Goal: Information Seeking & Learning: Learn about a topic

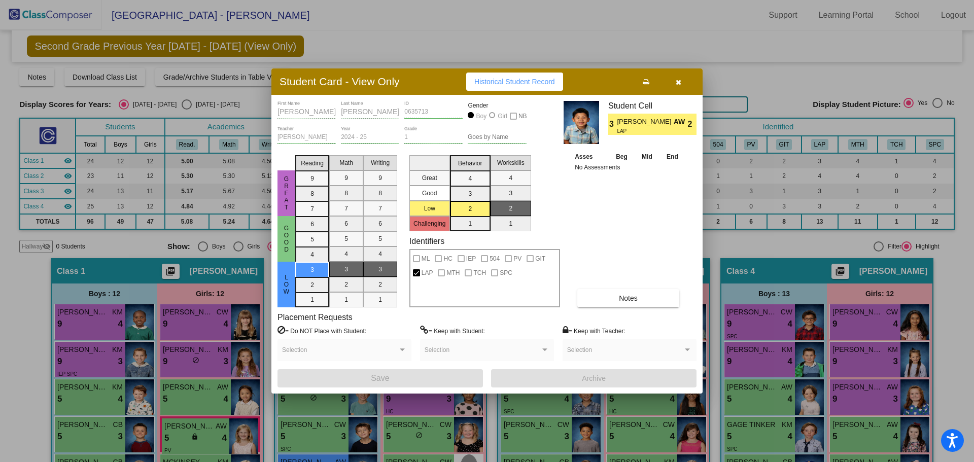
scroll to position [302, 0]
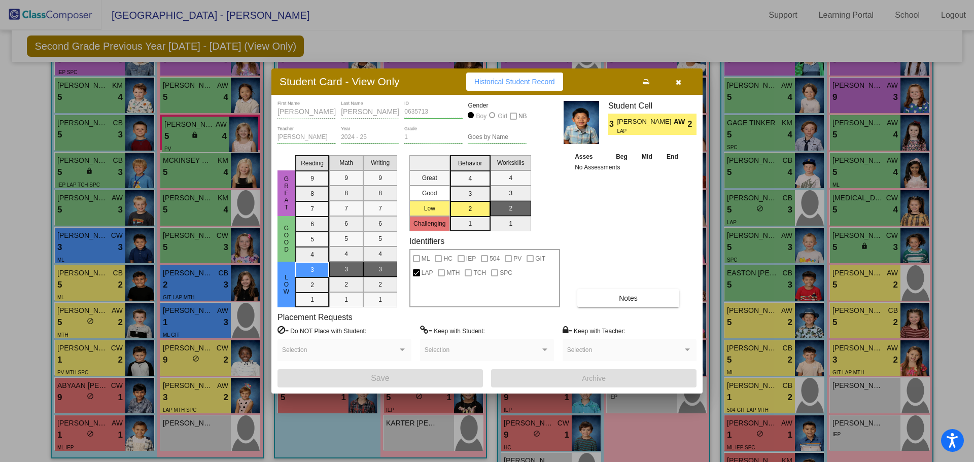
click at [677, 82] on icon "button" at bounding box center [679, 82] width 6 height 7
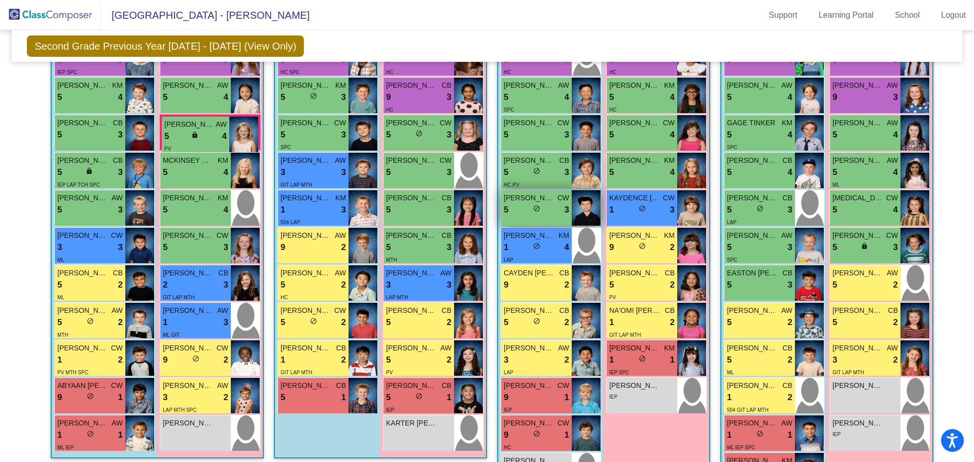
click at [582, 206] on img at bounding box center [586, 208] width 29 height 36
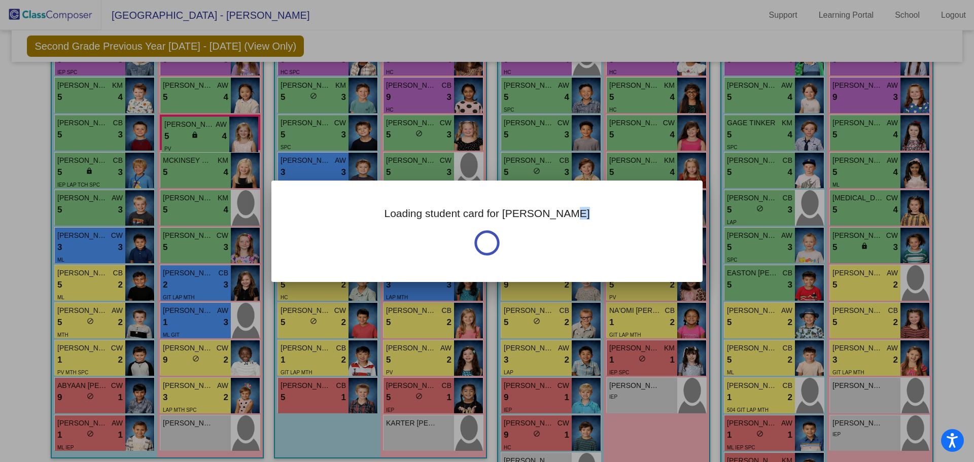
click at [582, 206] on div "Loading student card for [PERSON_NAME]" at bounding box center [486, 231] width 431 height 101
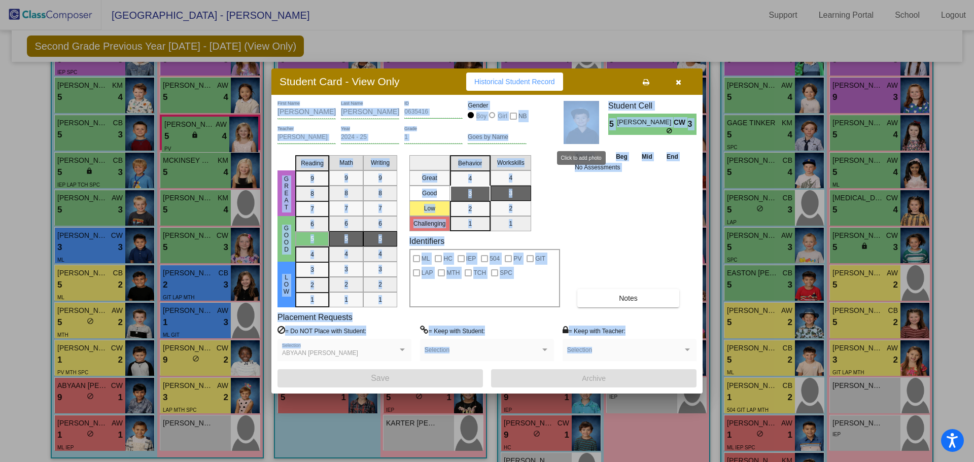
click at [586, 129] on img at bounding box center [582, 122] width 36 height 43
click at [638, 240] on div "Asses Beg Mid End No Assessments Notes" at bounding box center [628, 229] width 113 height 156
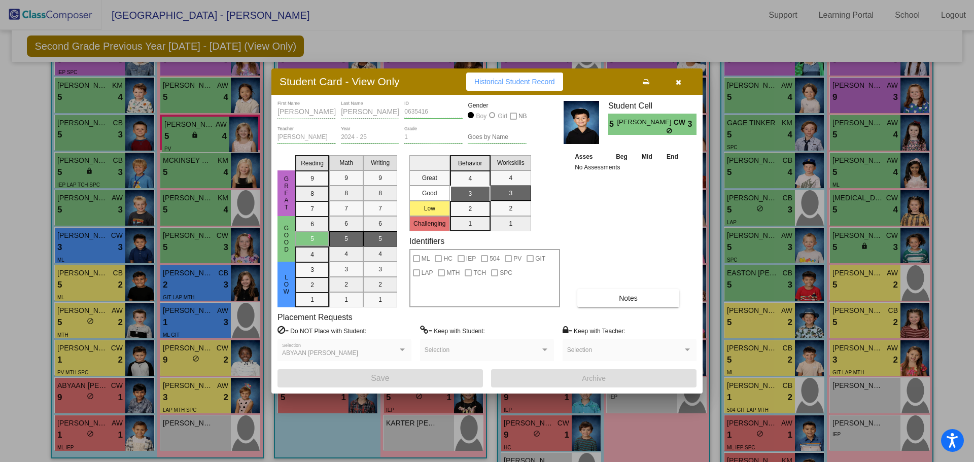
click at [672, 80] on button "button" at bounding box center [678, 82] width 32 height 18
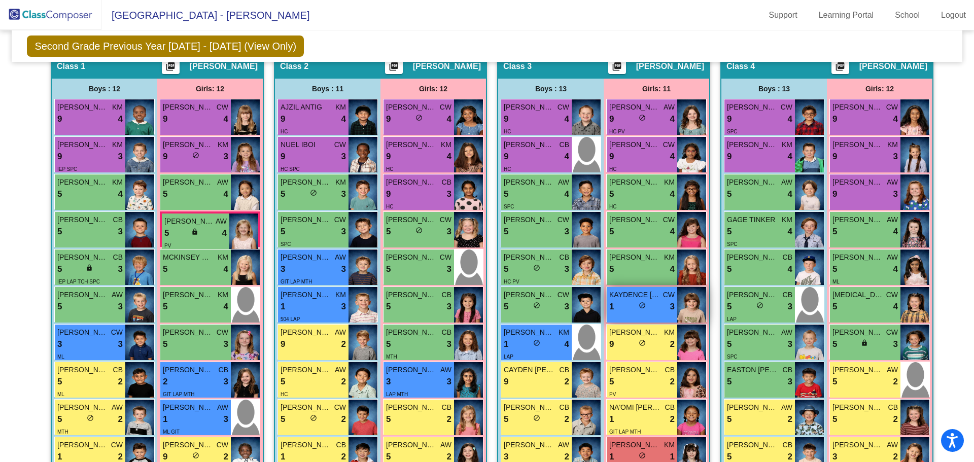
scroll to position [215, 0]
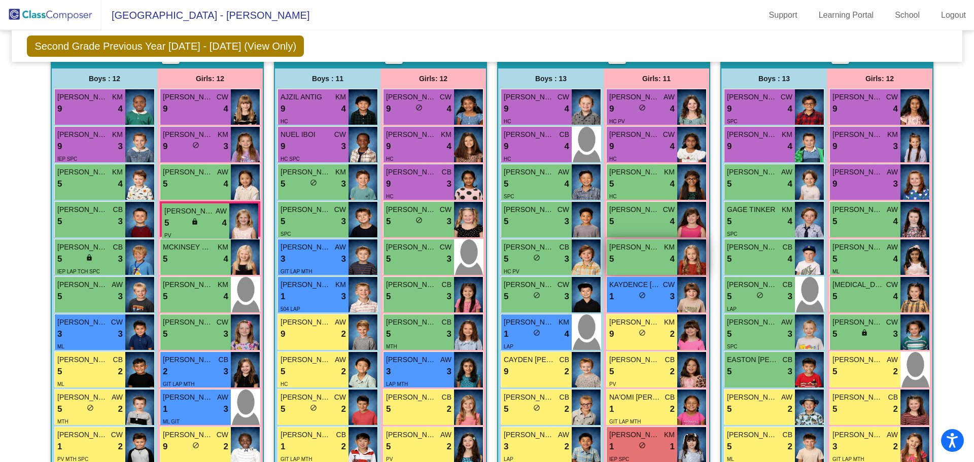
click at [636, 253] on div "5 lock do_not_disturb_alt 4" at bounding box center [641, 259] width 65 height 13
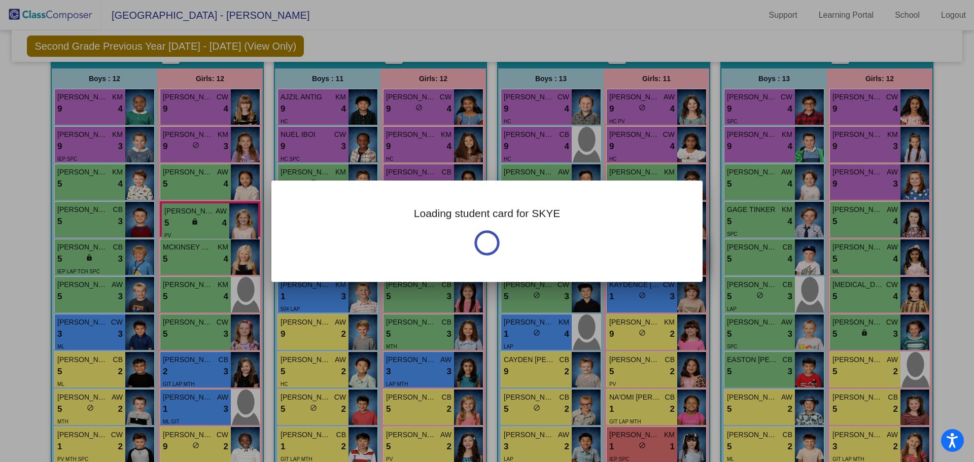
click at [636, 253] on div "Loading student card for SKYE" at bounding box center [486, 231] width 431 height 101
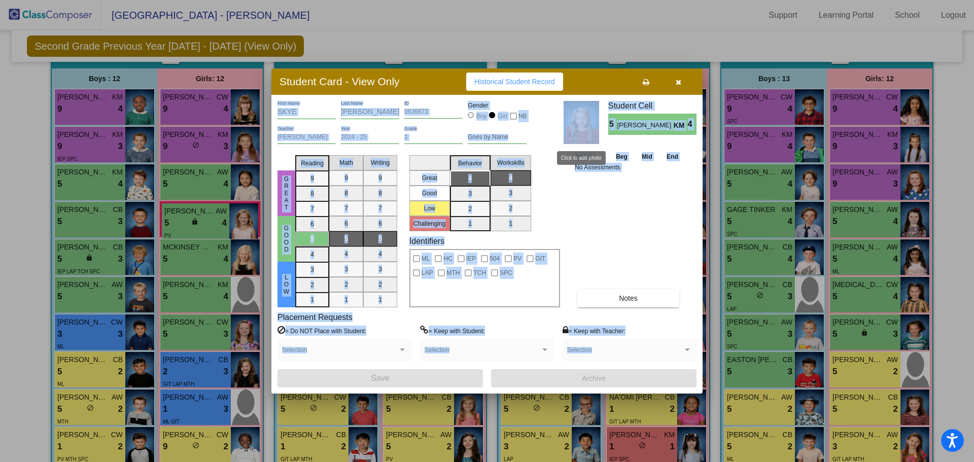
click at [584, 124] on img at bounding box center [582, 122] width 36 height 43
click at [609, 237] on div "Asses Beg Mid End No Assessments Notes" at bounding box center [628, 229] width 113 height 156
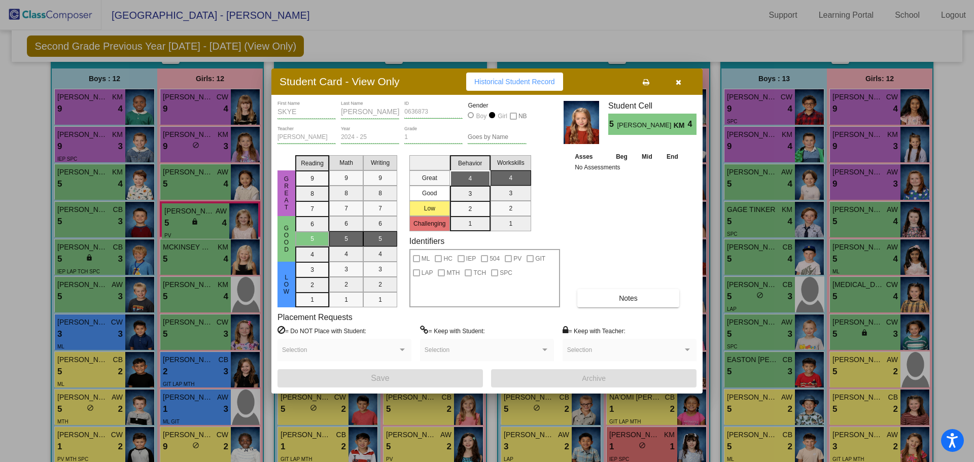
click at [678, 80] on icon "button" at bounding box center [679, 82] width 6 height 7
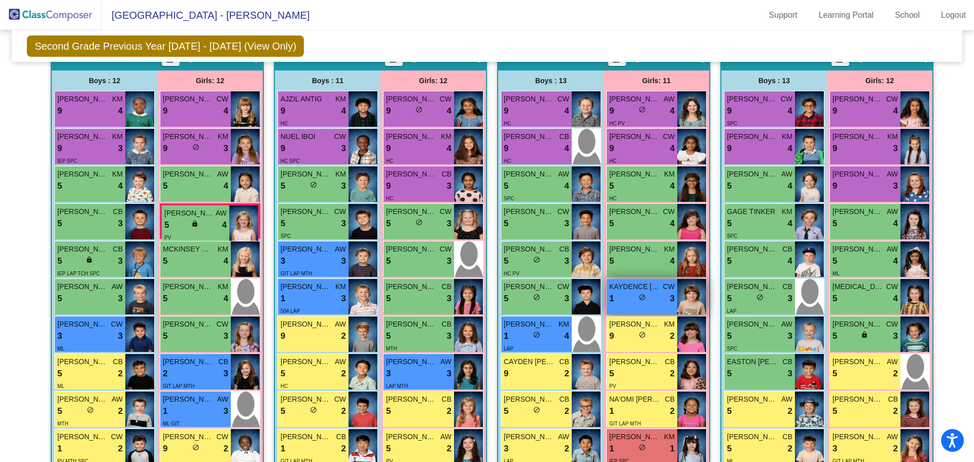
scroll to position [213, 0]
click at [581, 218] on img at bounding box center [586, 222] width 29 height 36
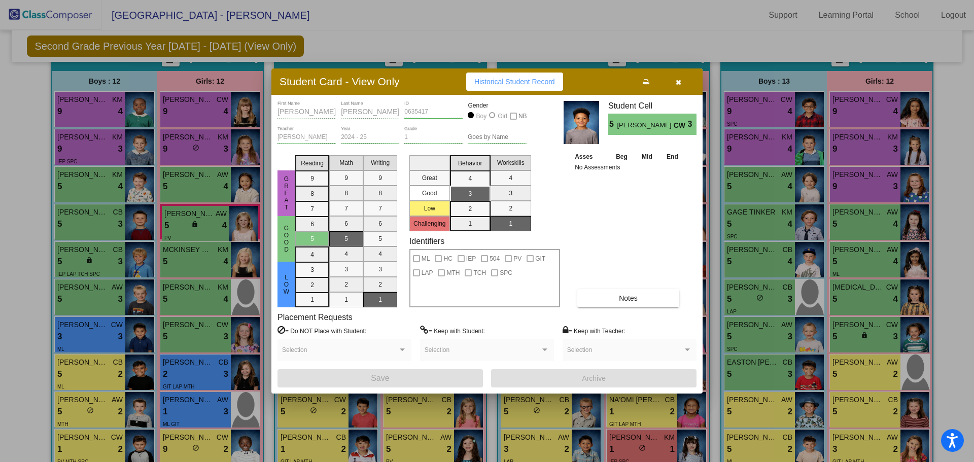
click at [676, 82] on icon "button" at bounding box center [679, 82] width 6 height 7
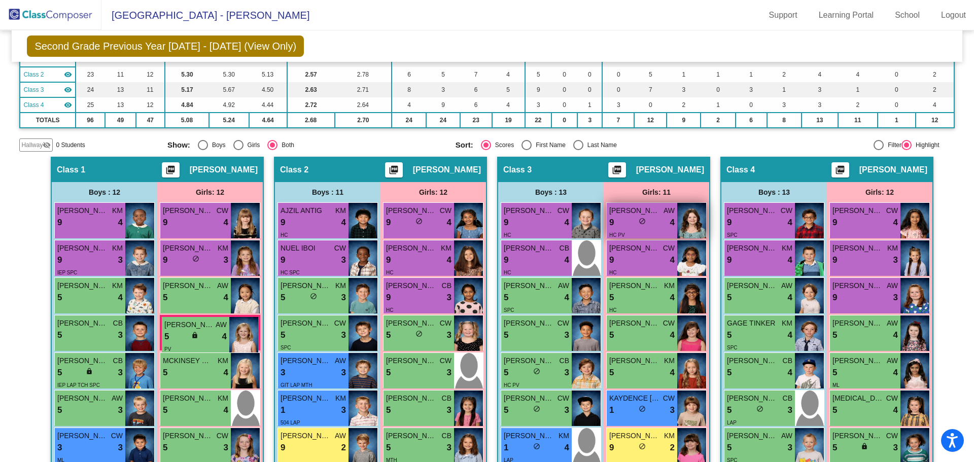
scroll to position [110, 0]
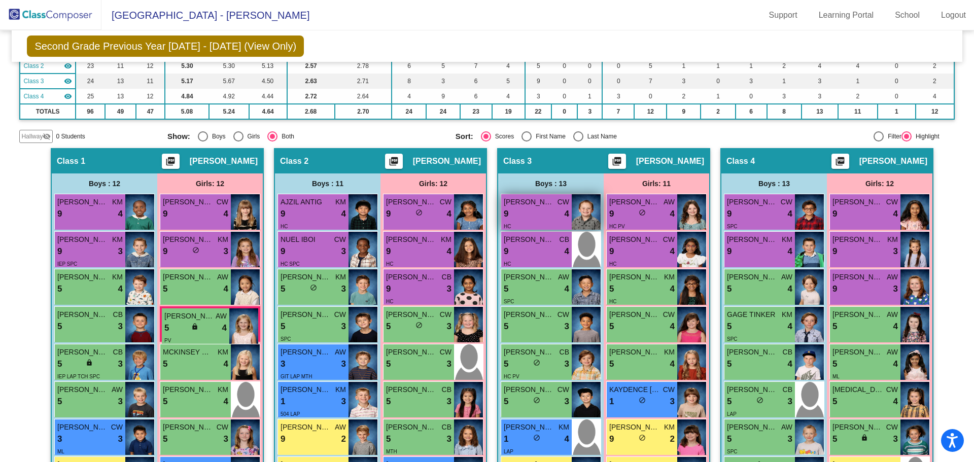
click at [577, 215] on img at bounding box center [586, 212] width 29 height 36
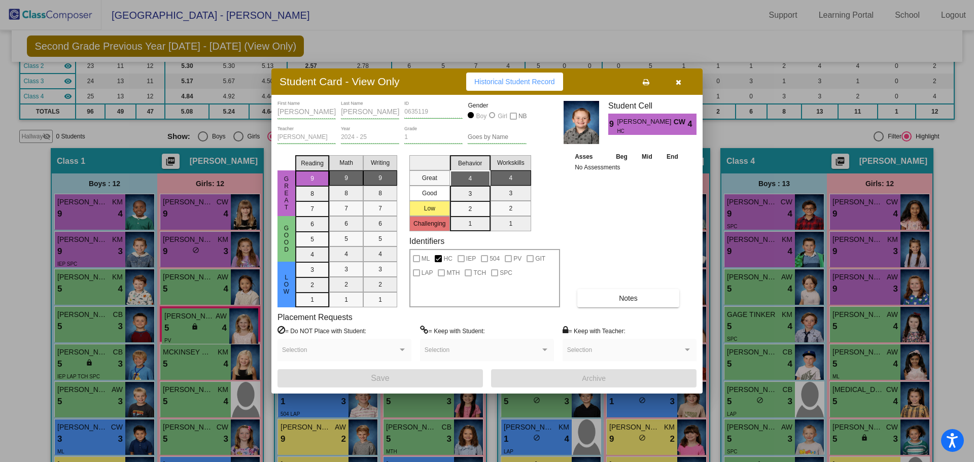
click at [677, 86] on button "button" at bounding box center [678, 82] width 32 height 18
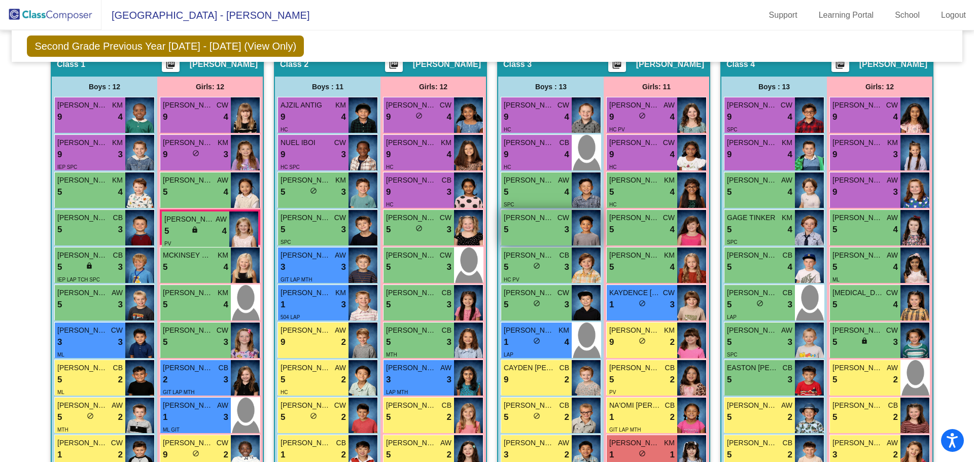
scroll to position [214, 0]
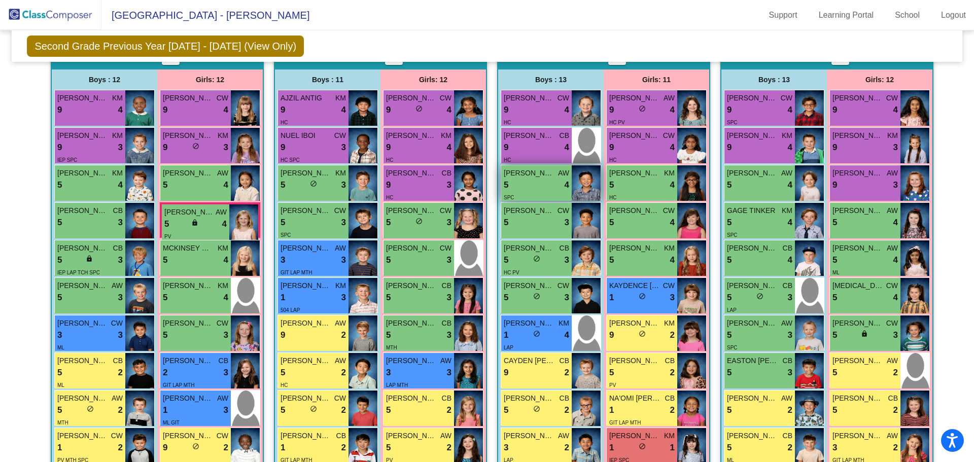
click at [589, 187] on img at bounding box center [586, 183] width 29 height 36
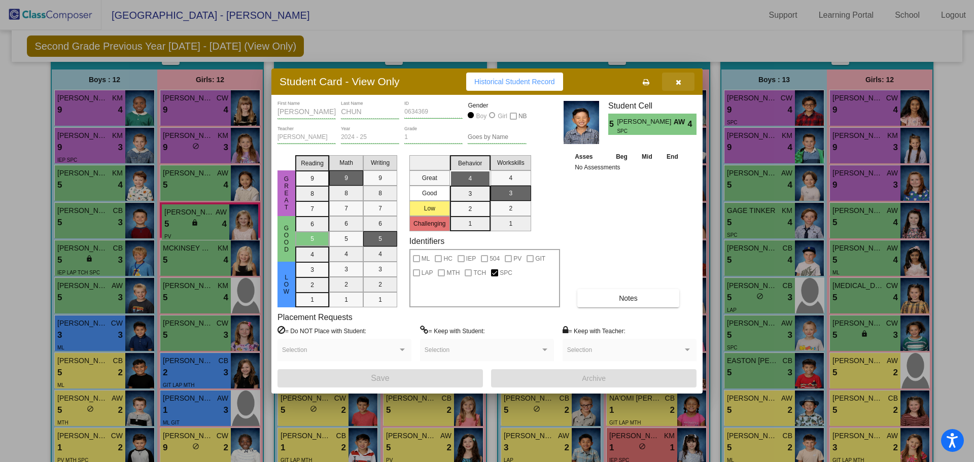
click at [679, 79] on icon "button" at bounding box center [679, 82] width 6 height 7
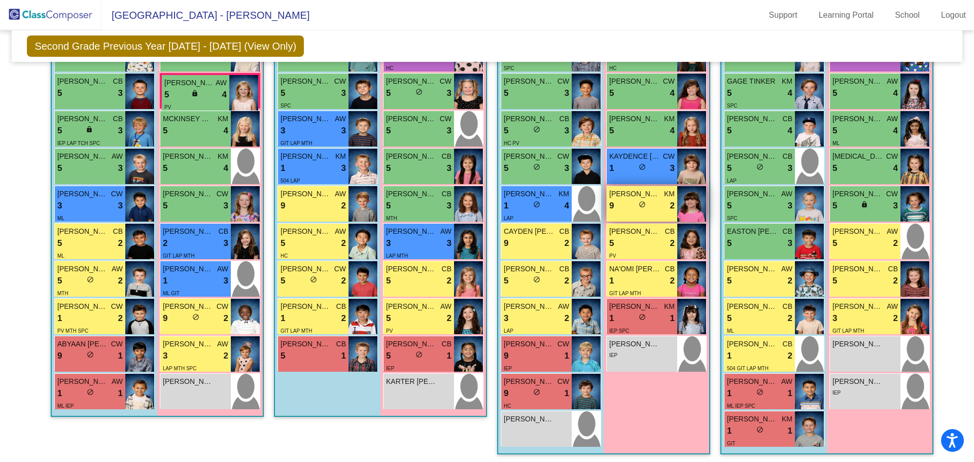
scroll to position [344, 0]
click at [586, 253] on img at bounding box center [586, 241] width 29 height 36
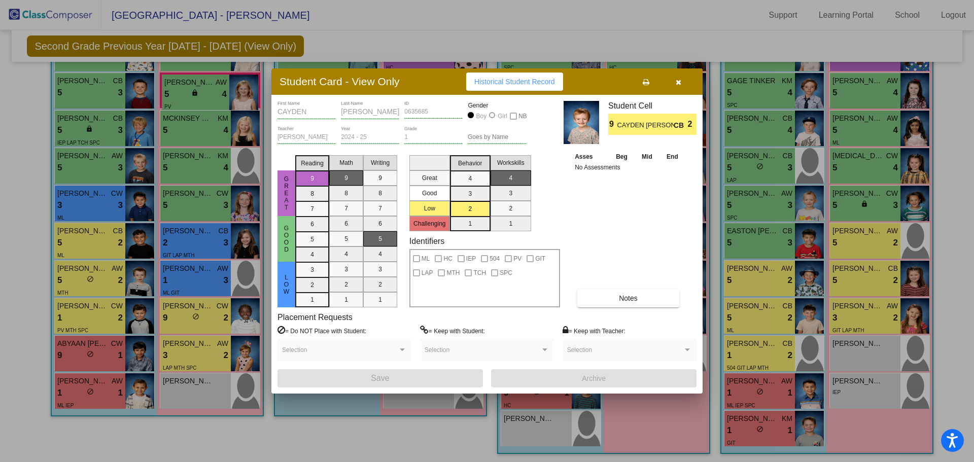
click at [677, 82] on icon "button" at bounding box center [679, 82] width 6 height 7
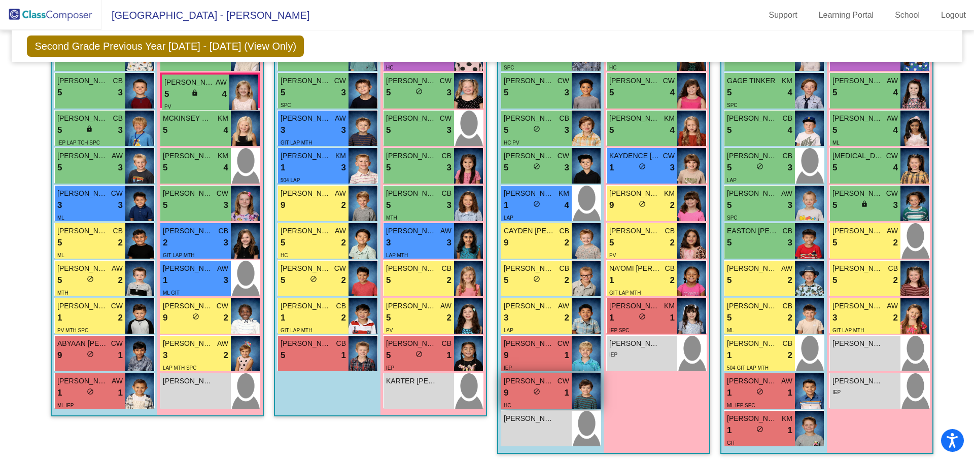
click at [589, 396] on img at bounding box center [586, 391] width 29 height 36
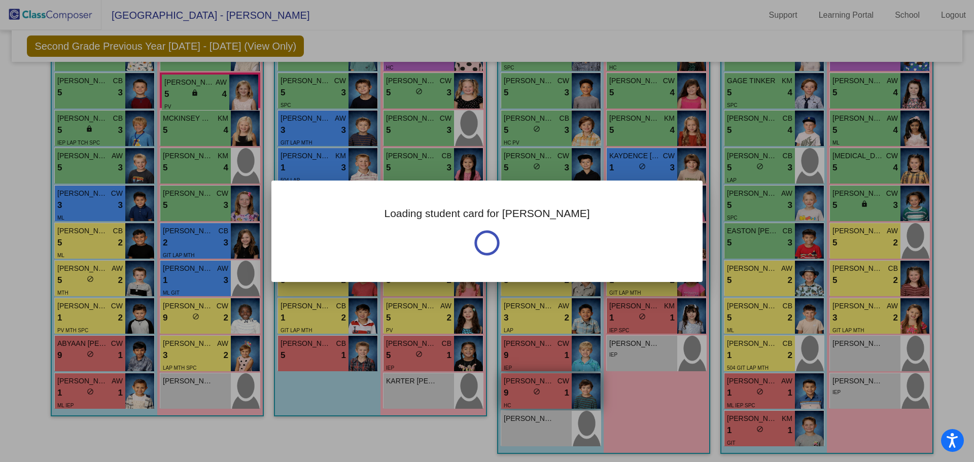
click at [589, 396] on div at bounding box center [487, 231] width 974 height 462
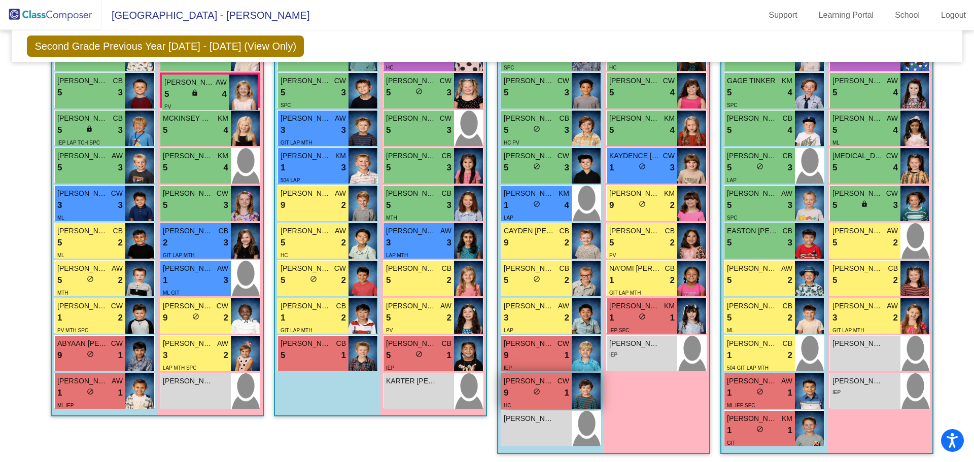
click at [592, 398] on img at bounding box center [586, 391] width 29 height 36
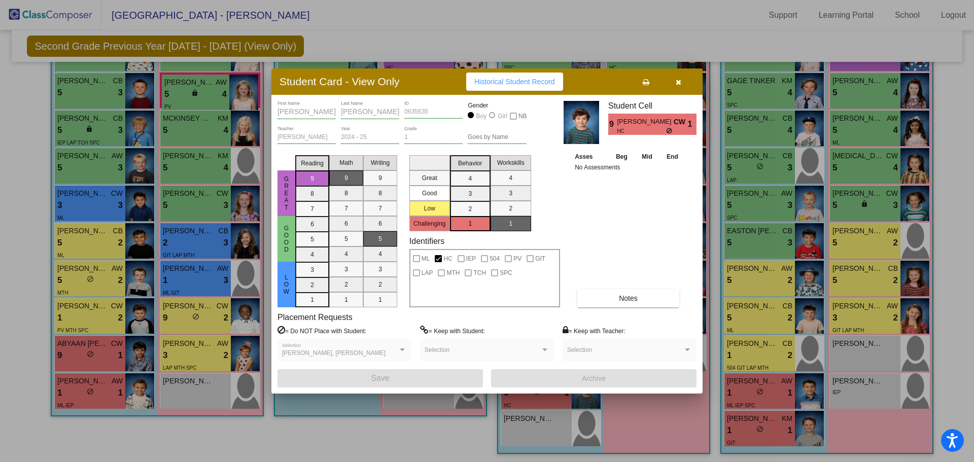
click at [680, 84] on icon "button" at bounding box center [679, 82] width 6 height 7
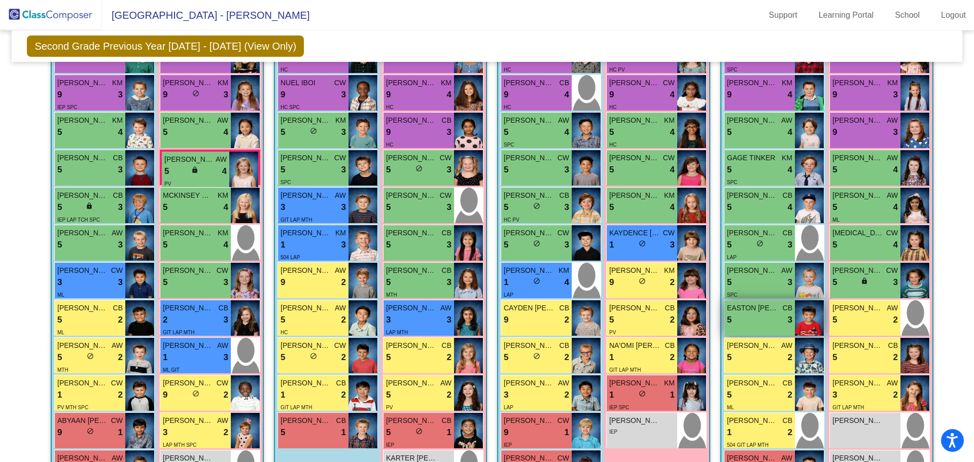
scroll to position [268, 0]
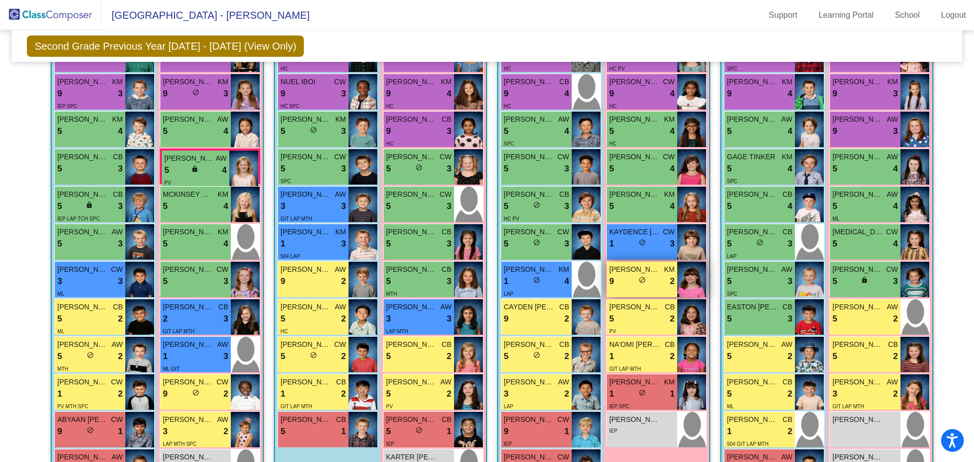
click at [691, 282] on img at bounding box center [691, 280] width 29 height 36
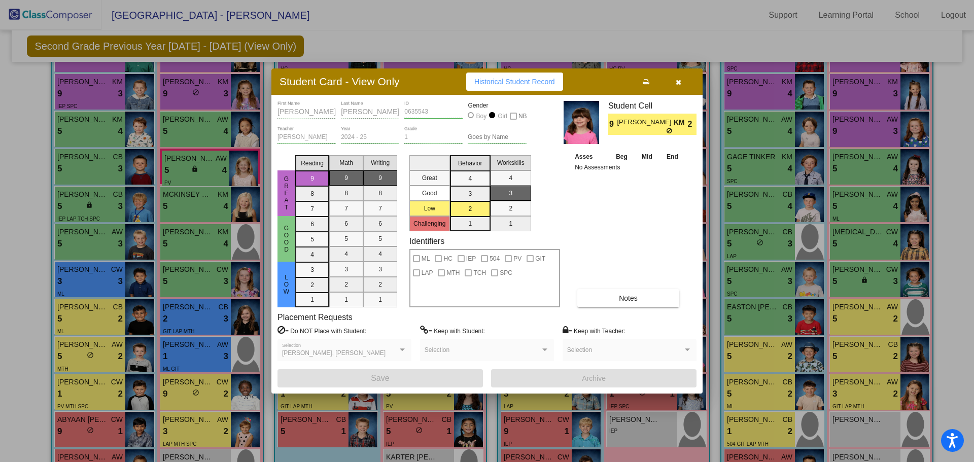
click at [676, 80] on icon "button" at bounding box center [679, 82] width 6 height 7
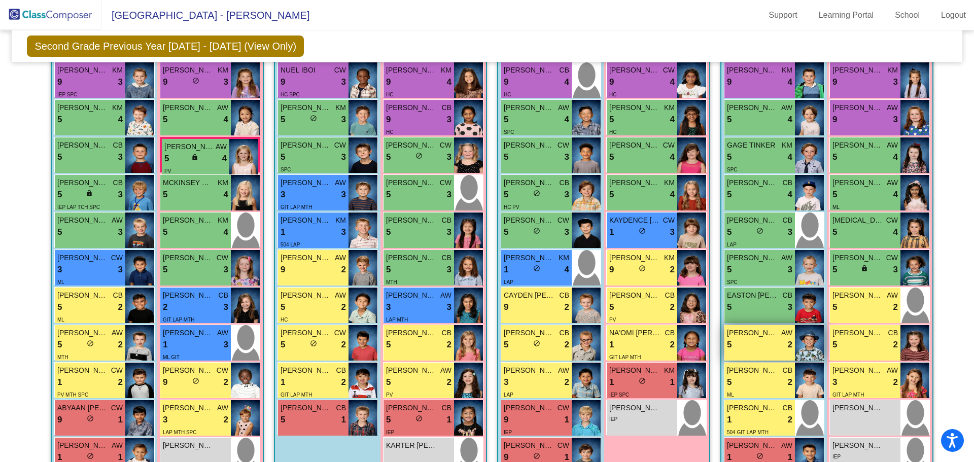
scroll to position [284, 0]
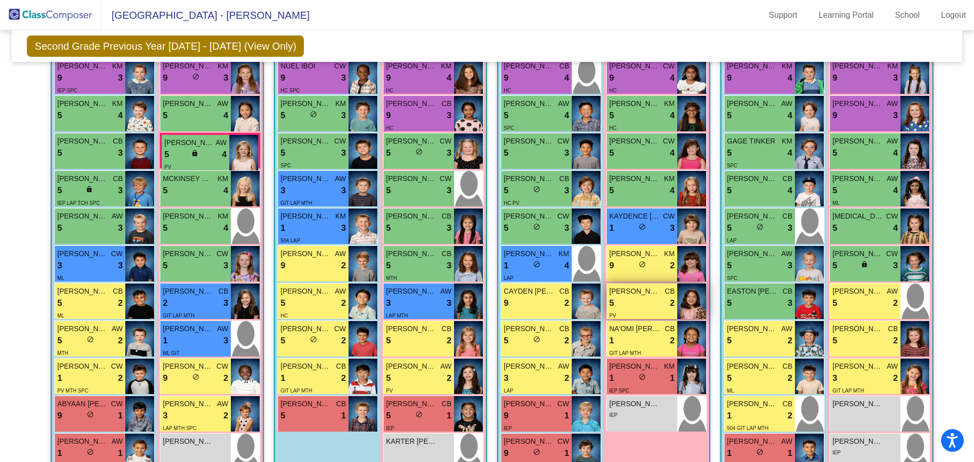
click at [694, 304] on img at bounding box center [691, 302] width 29 height 36
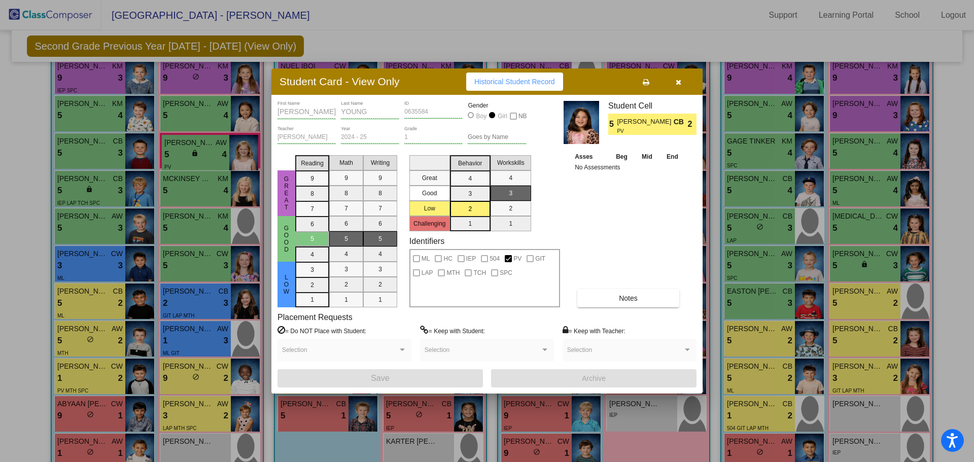
click at [682, 80] on button "button" at bounding box center [678, 82] width 32 height 18
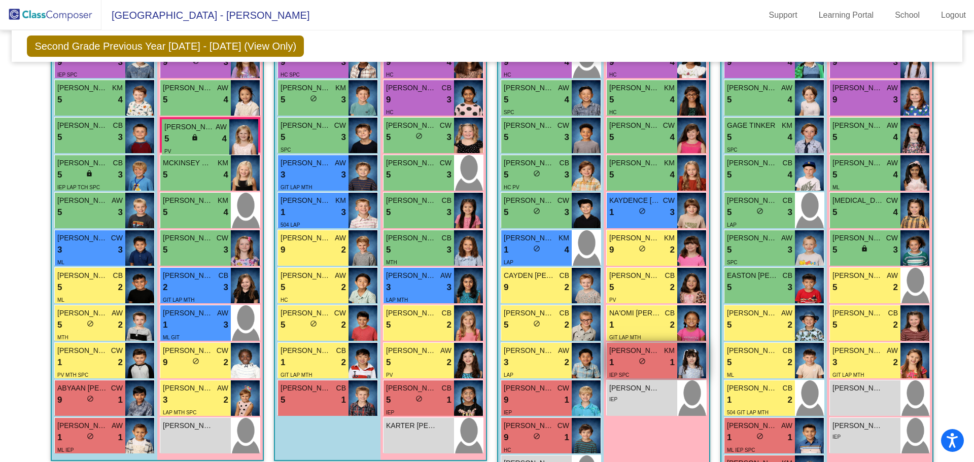
scroll to position [315, 0]
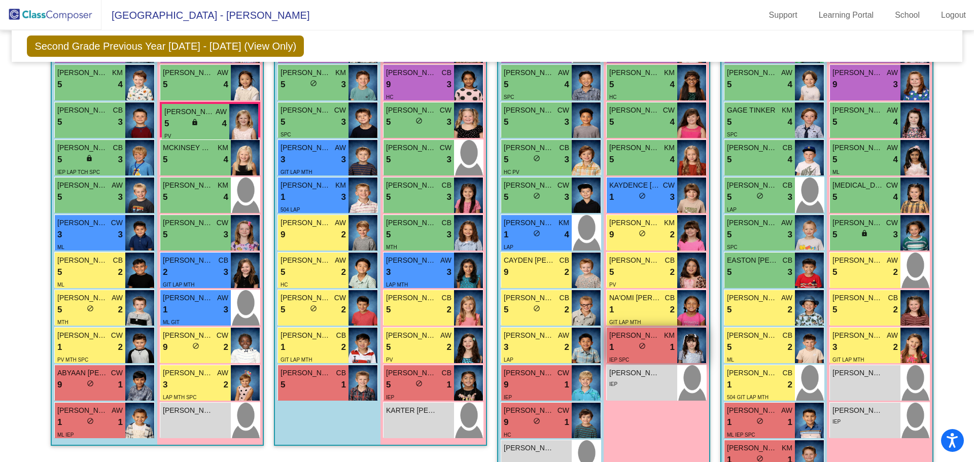
click at [691, 350] on img at bounding box center [691, 346] width 29 height 36
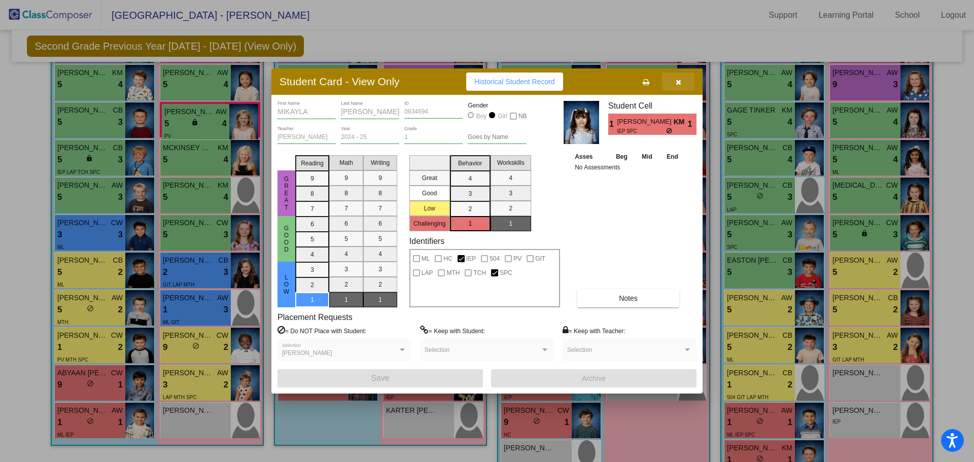
click at [679, 82] on icon "button" at bounding box center [679, 82] width 6 height 7
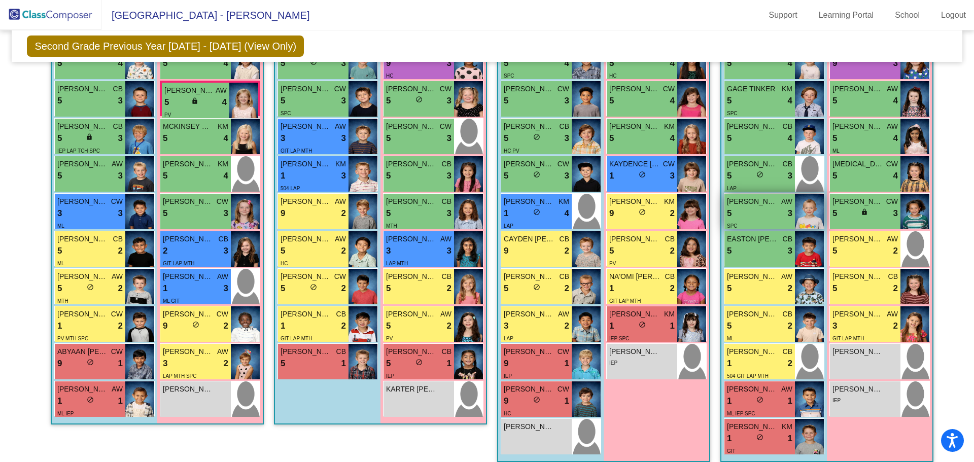
scroll to position [337, 0]
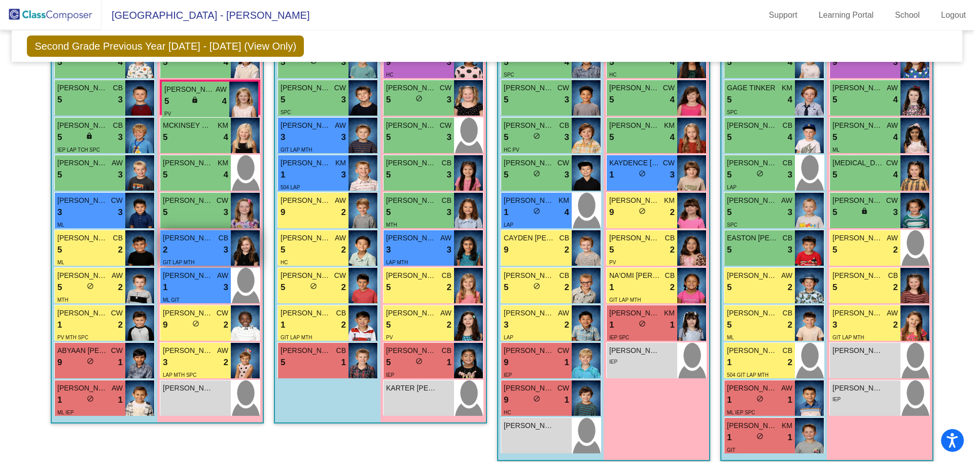
click at [248, 248] on img at bounding box center [245, 248] width 29 height 36
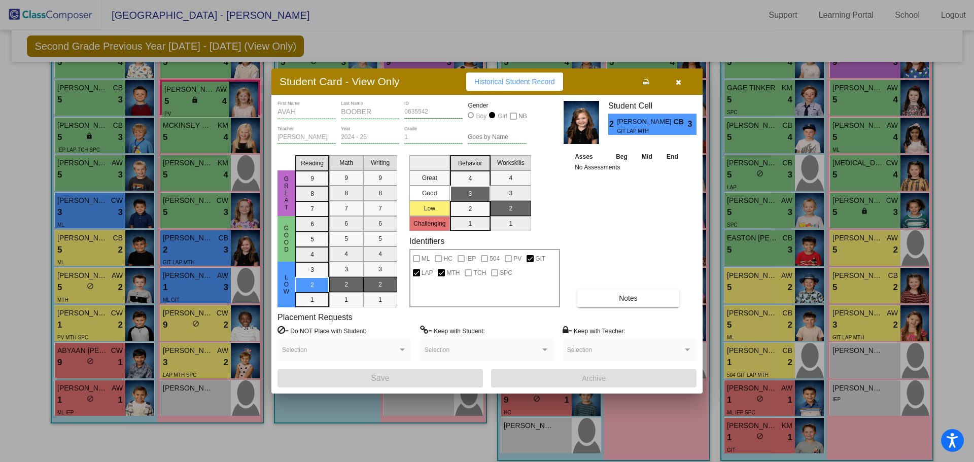
click at [682, 84] on button "button" at bounding box center [678, 82] width 32 height 18
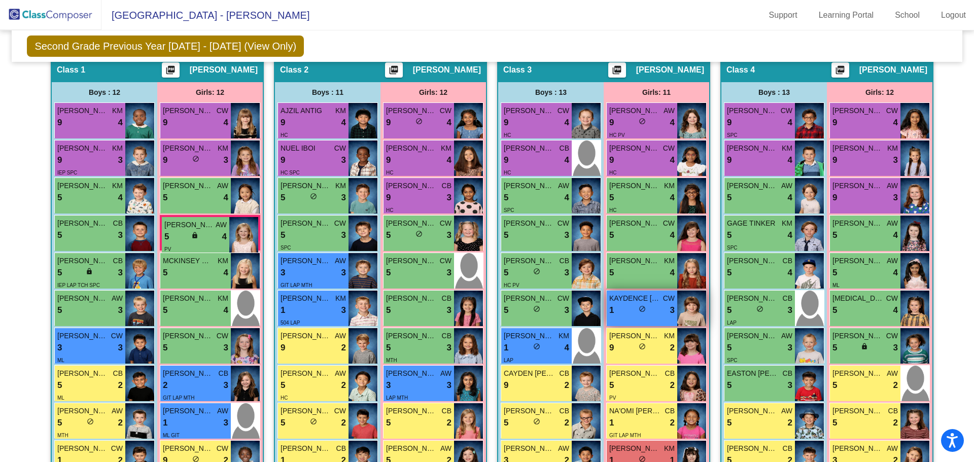
scroll to position [202, 0]
click at [328, 38] on div "Second Grade Previous Year [DATE] - [DATE] (View Only) Add, Move, or Retain Stu…" at bounding box center [487, 45] width 950 height 31
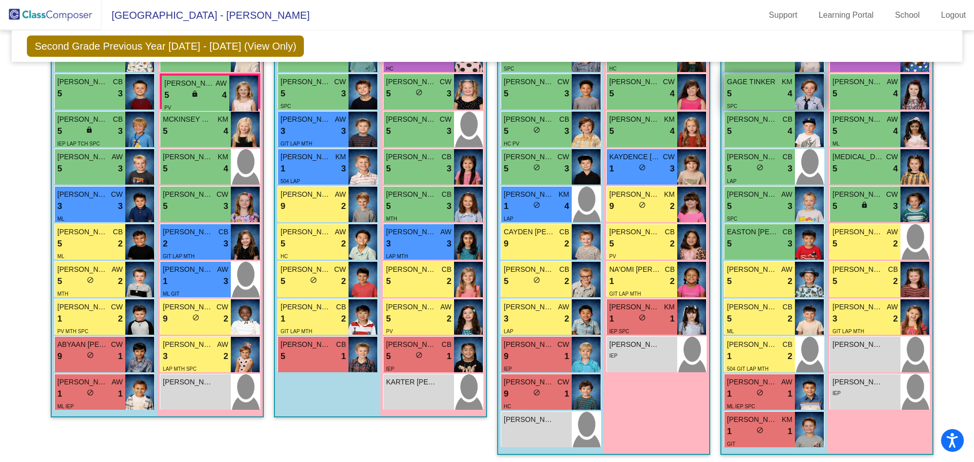
scroll to position [346, 0]
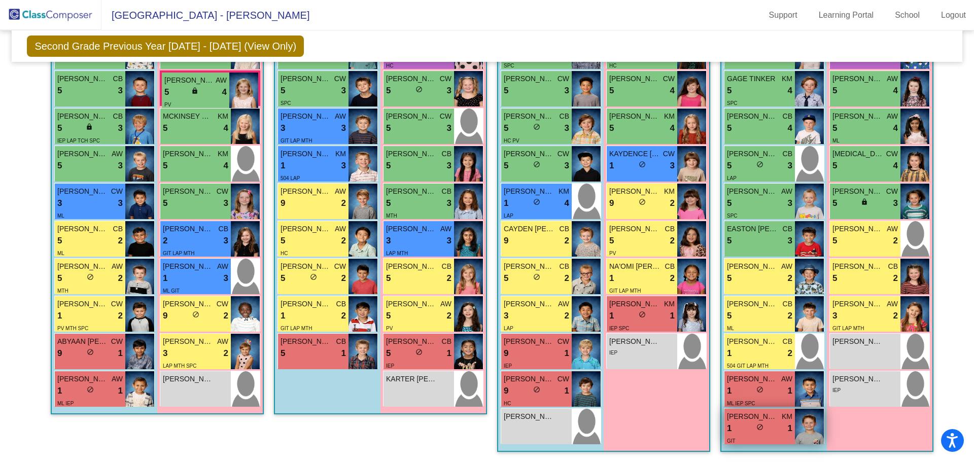
click at [795, 429] on img at bounding box center [809, 427] width 29 height 36
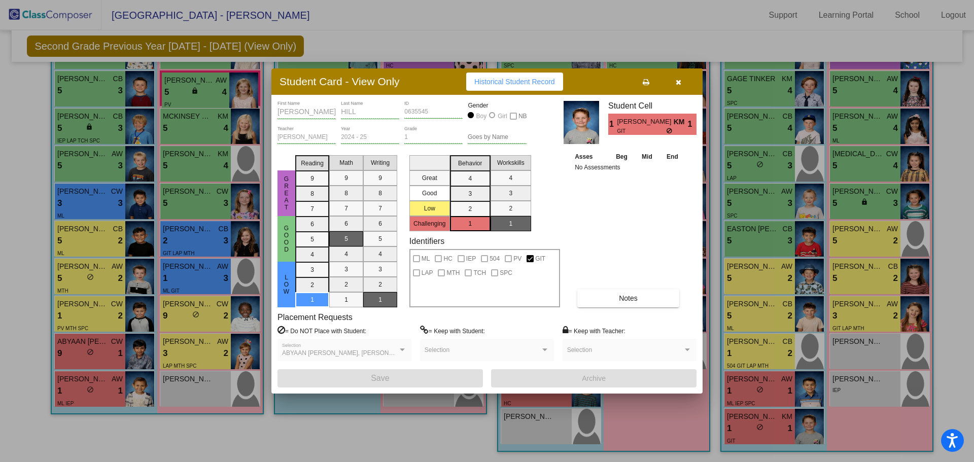
click at [673, 80] on button "button" at bounding box center [678, 82] width 32 height 18
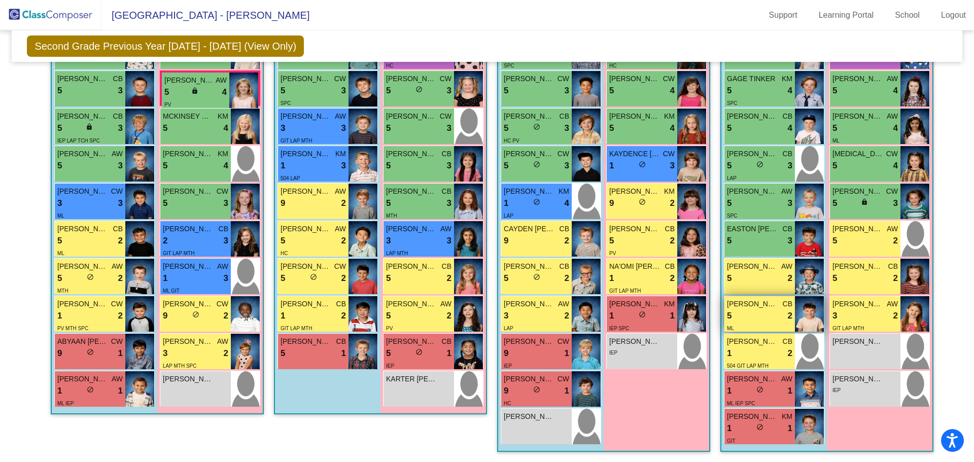
click at [804, 307] on img at bounding box center [809, 314] width 29 height 36
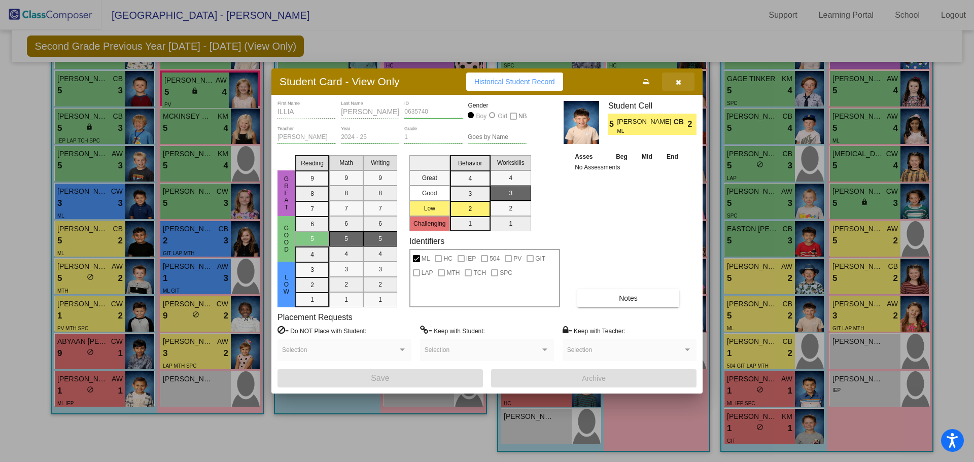
click at [674, 84] on button "button" at bounding box center [678, 82] width 32 height 18
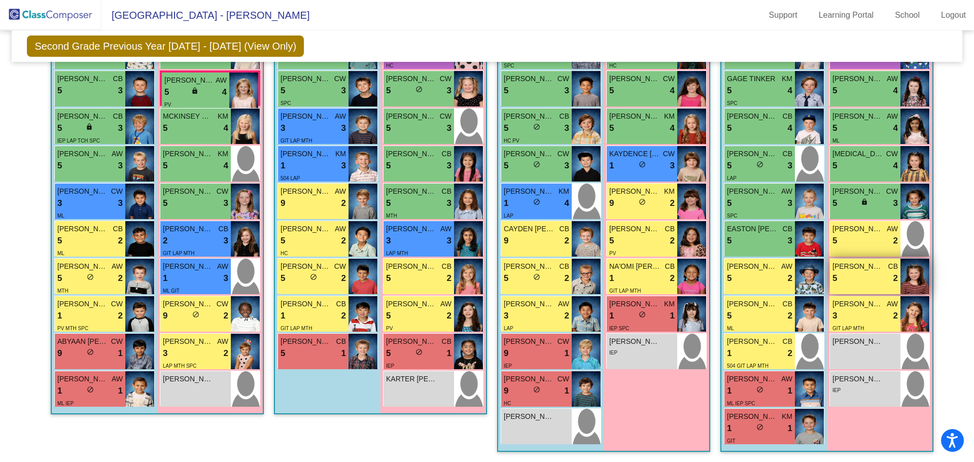
click at [919, 271] on img at bounding box center [915, 277] width 29 height 36
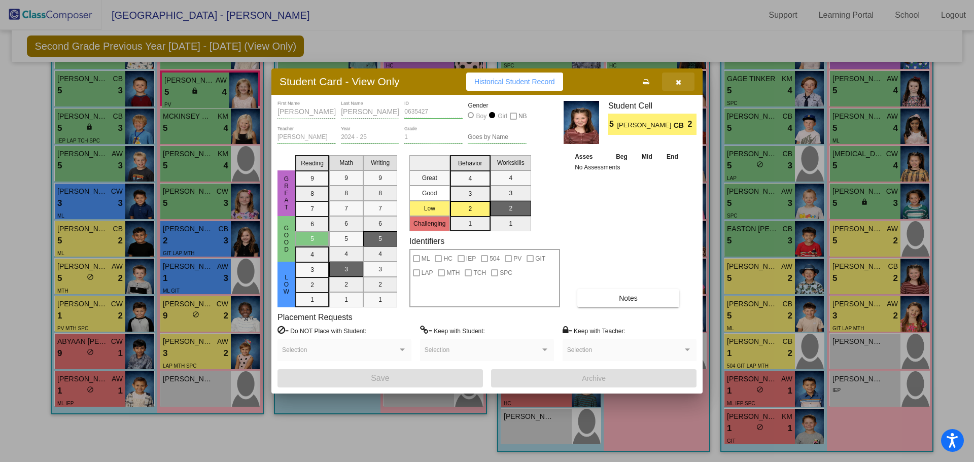
click at [683, 85] on button "button" at bounding box center [678, 82] width 32 height 18
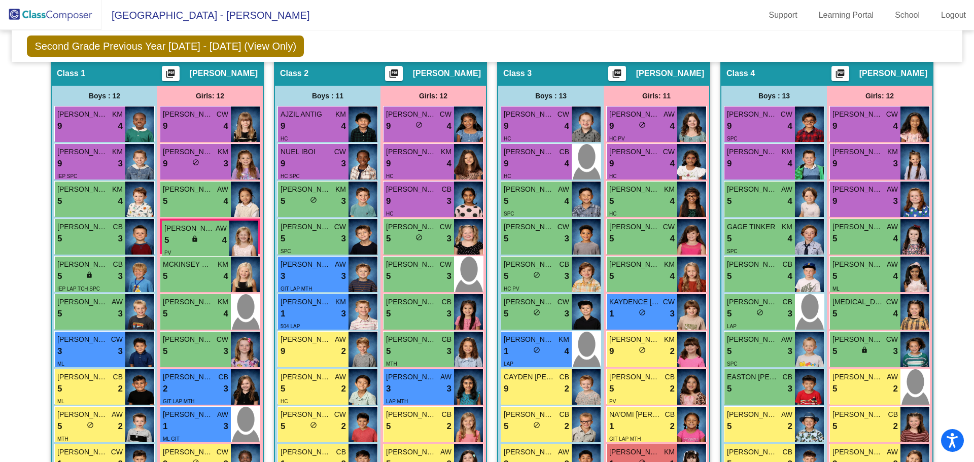
scroll to position [196, 0]
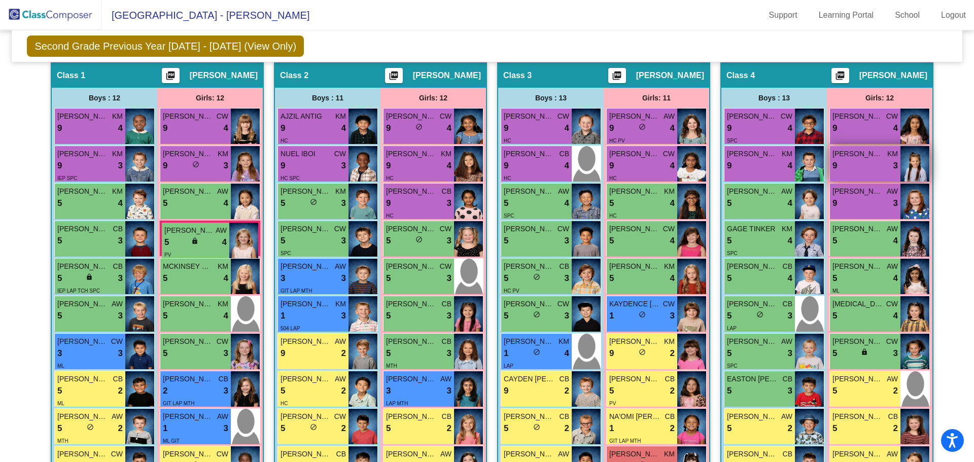
click at [911, 168] on img at bounding box center [915, 164] width 29 height 36
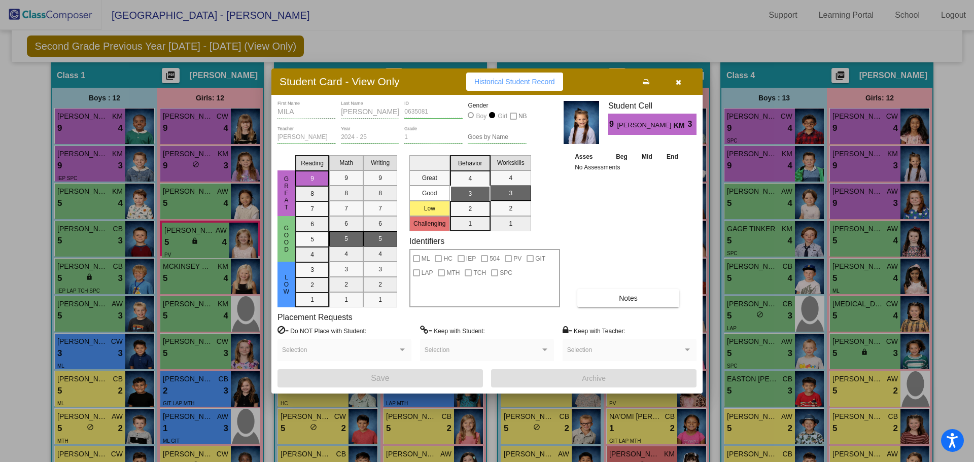
click at [680, 79] on icon "button" at bounding box center [679, 82] width 6 height 7
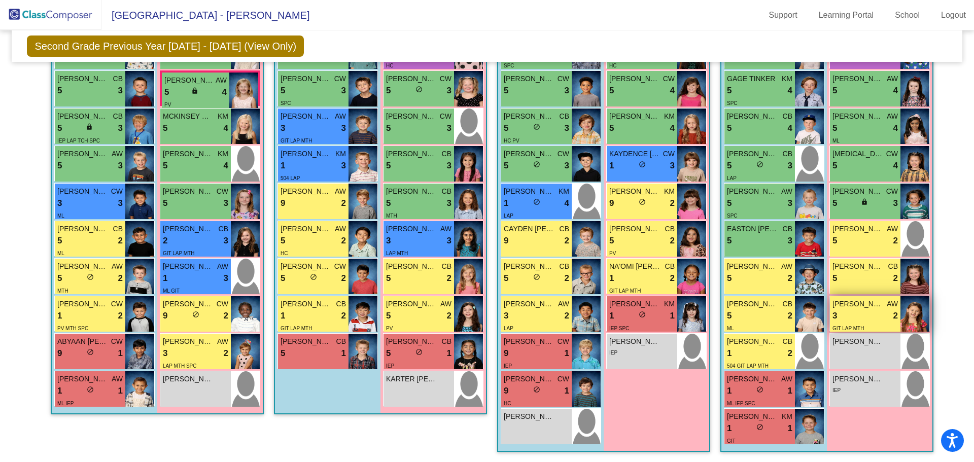
scroll to position [341, 0]
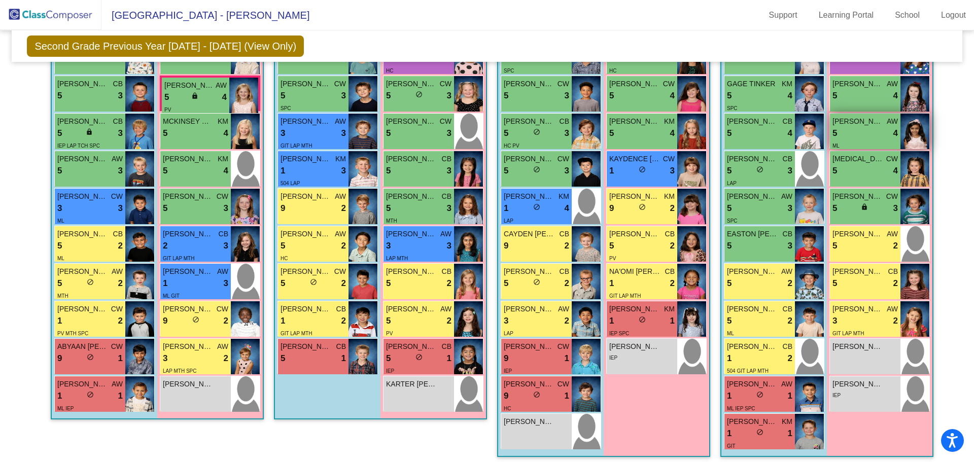
click at [914, 137] on img at bounding box center [915, 132] width 29 height 36
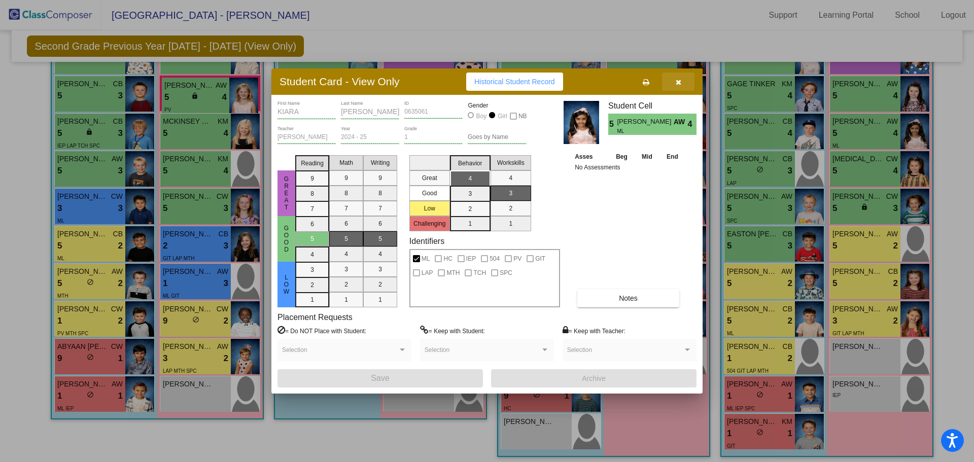
click at [676, 80] on icon "button" at bounding box center [679, 82] width 6 height 7
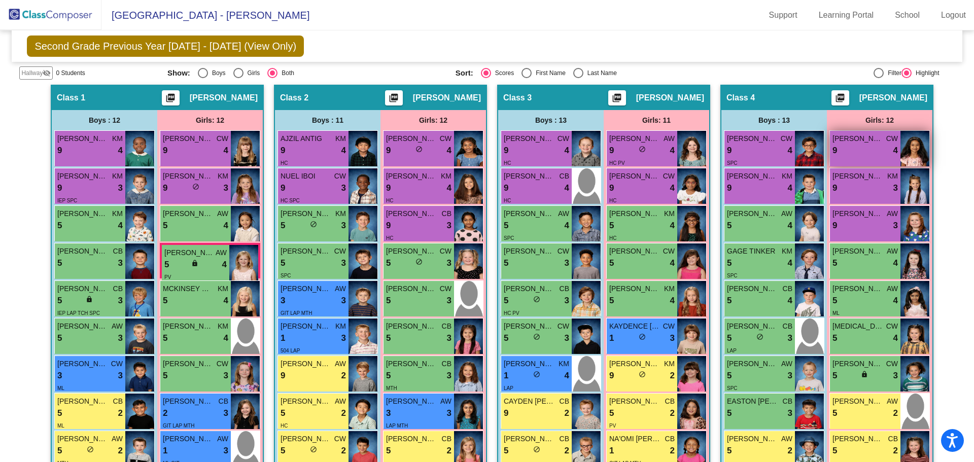
scroll to position [159, 0]
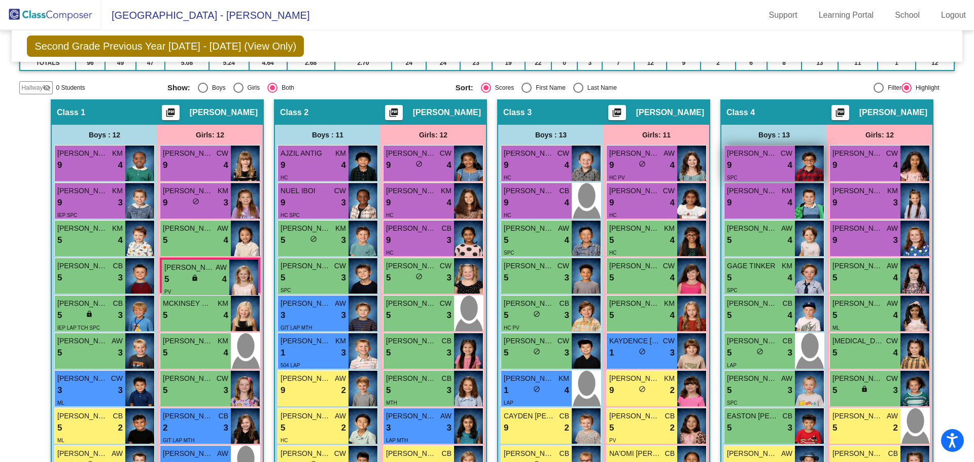
click at [813, 162] on img at bounding box center [809, 164] width 29 height 36
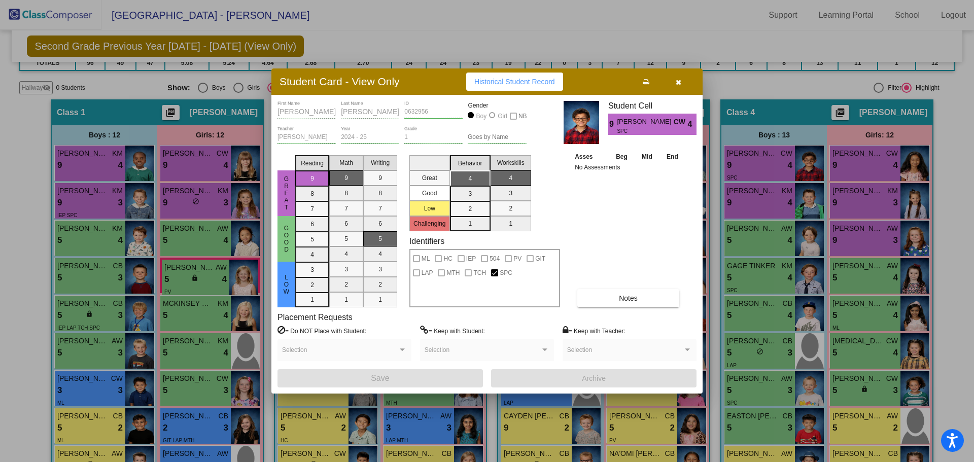
click at [681, 84] on button "button" at bounding box center [678, 82] width 32 height 18
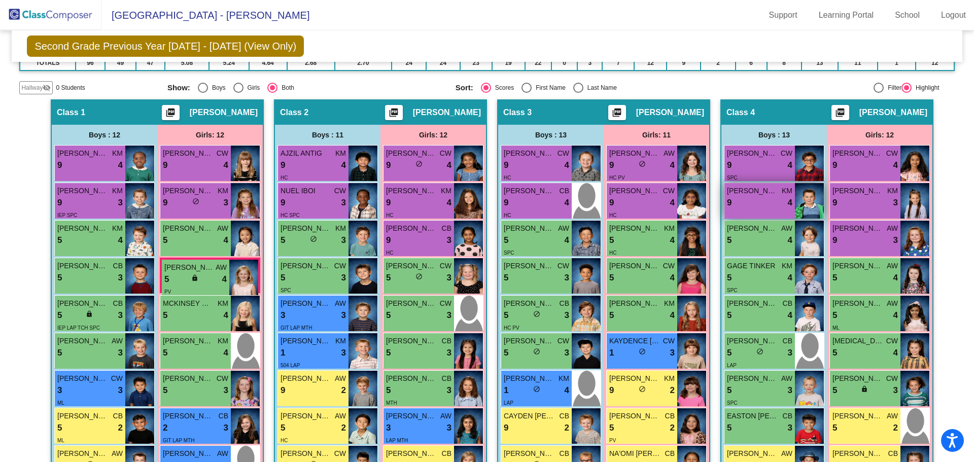
click at [809, 205] on img at bounding box center [809, 201] width 29 height 36
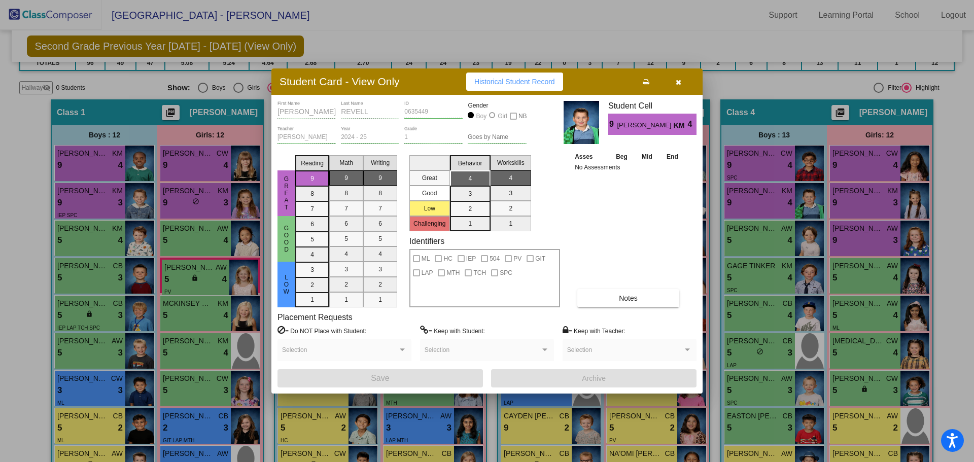
click at [680, 83] on icon "button" at bounding box center [679, 82] width 6 height 7
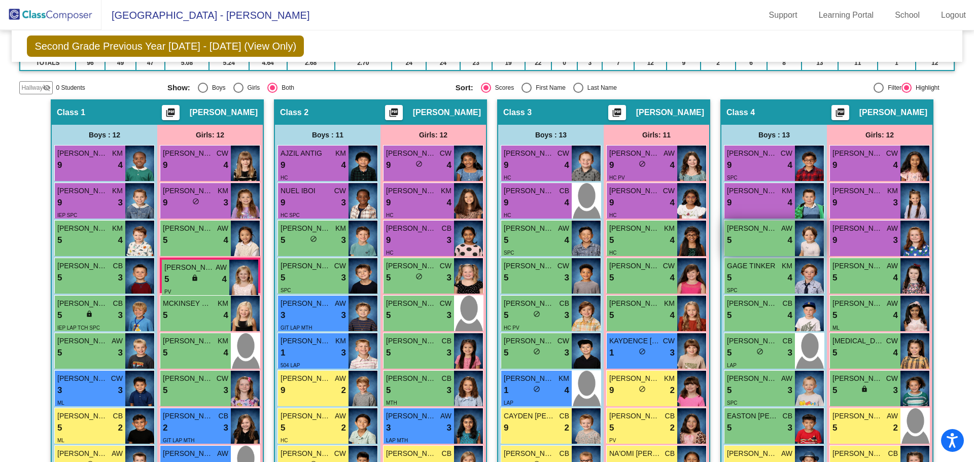
click at [808, 236] on img at bounding box center [809, 239] width 29 height 36
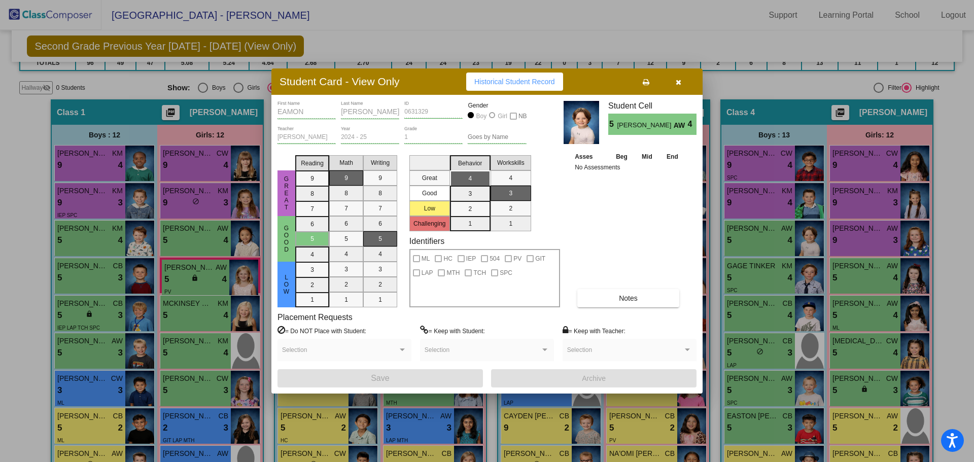
click at [677, 84] on icon "button" at bounding box center [679, 82] width 6 height 7
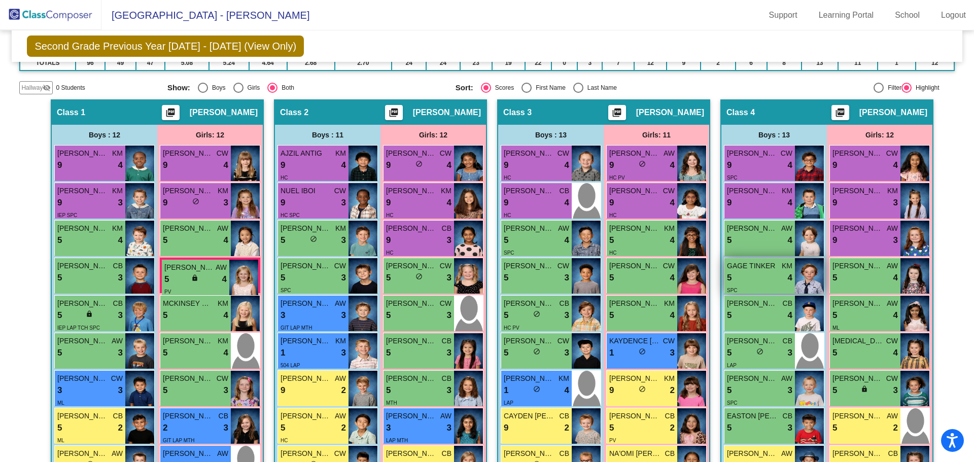
click at [807, 270] on img at bounding box center [809, 276] width 29 height 36
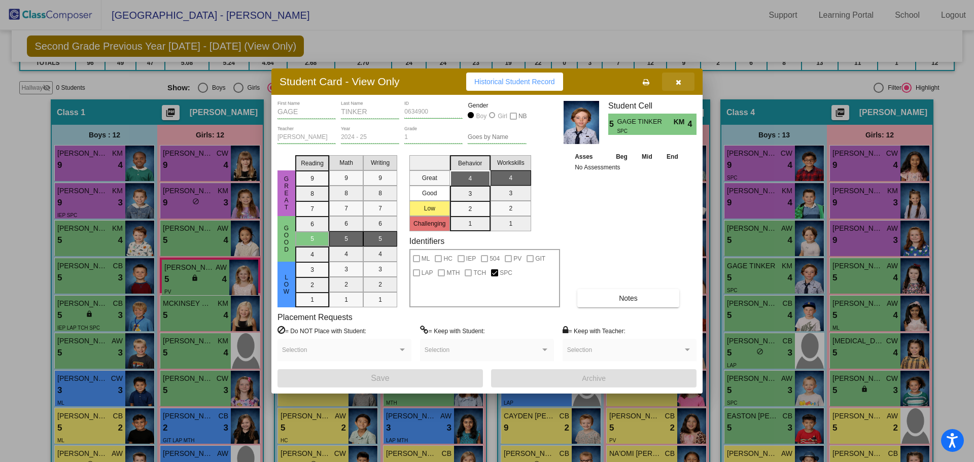
click at [677, 84] on icon "button" at bounding box center [679, 82] width 6 height 7
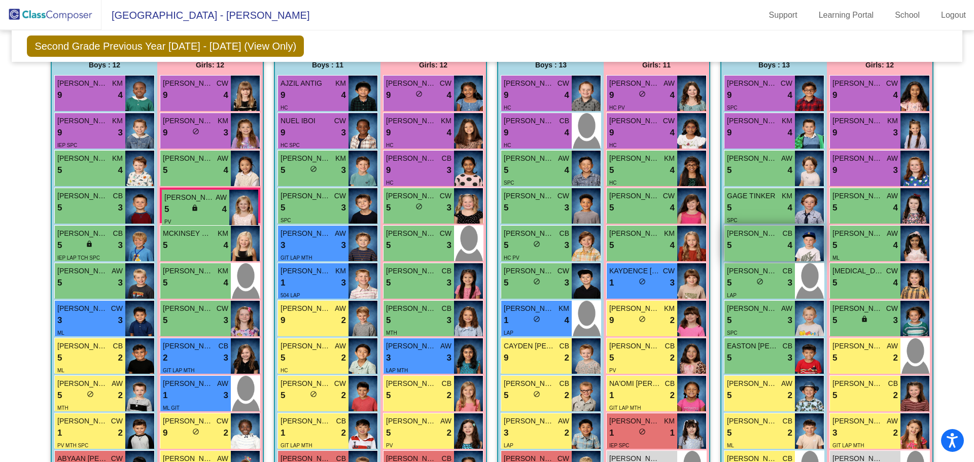
scroll to position [229, 0]
click at [810, 236] on img at bounding box center [809, 243] width 29 height 36
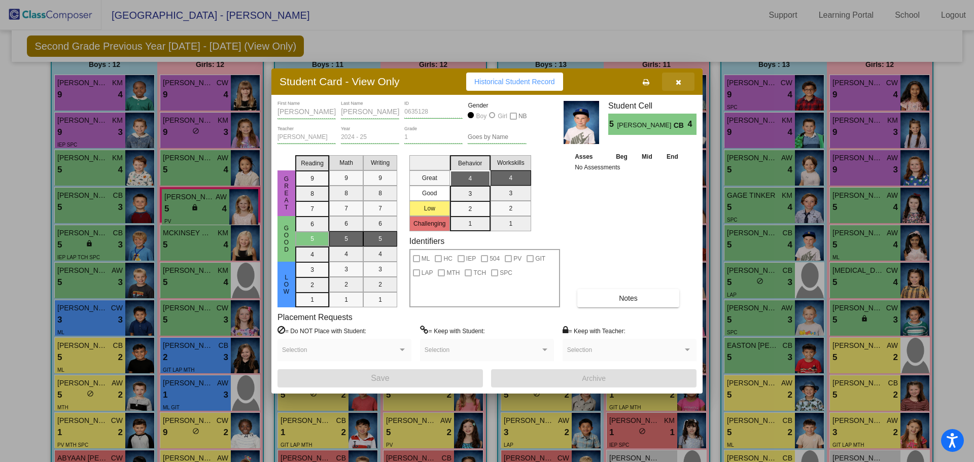
click at [680, 83] on icon "button" at bounding box center [679, 82] width 6 height 7
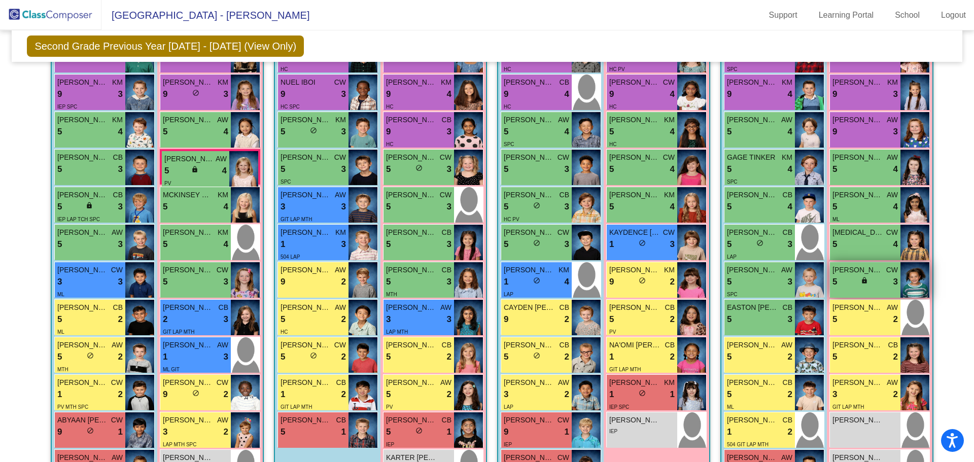
scroll to position [276, 0]
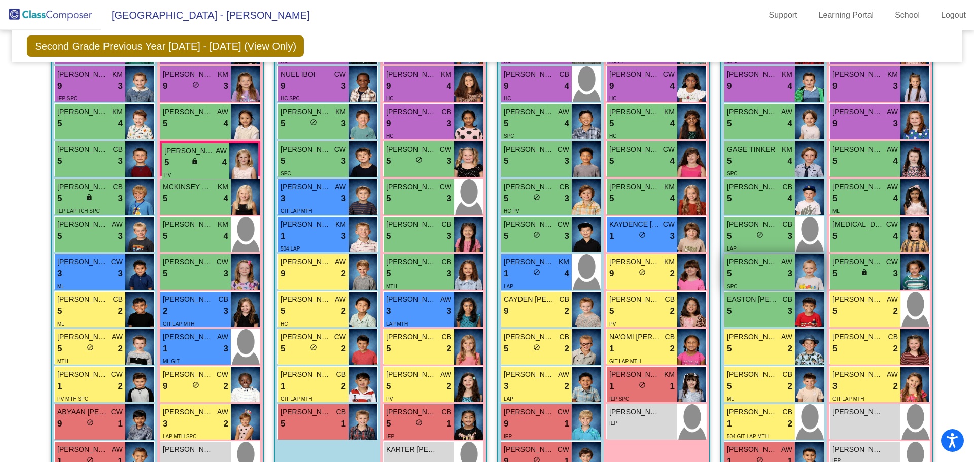
click at [815, 270] on img at bounding box center [809, 272] width 29 height 36
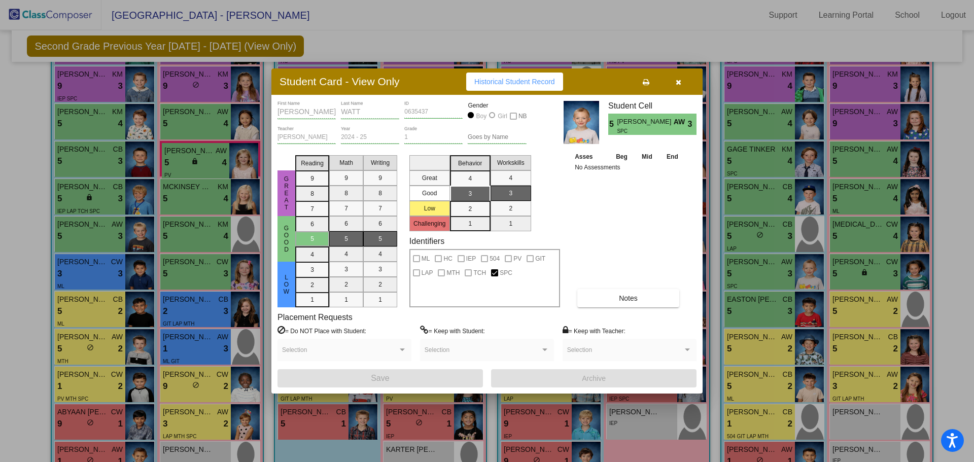
click at [679, 87] on button "button" at bounding box center [678, 82] width 32 height 18
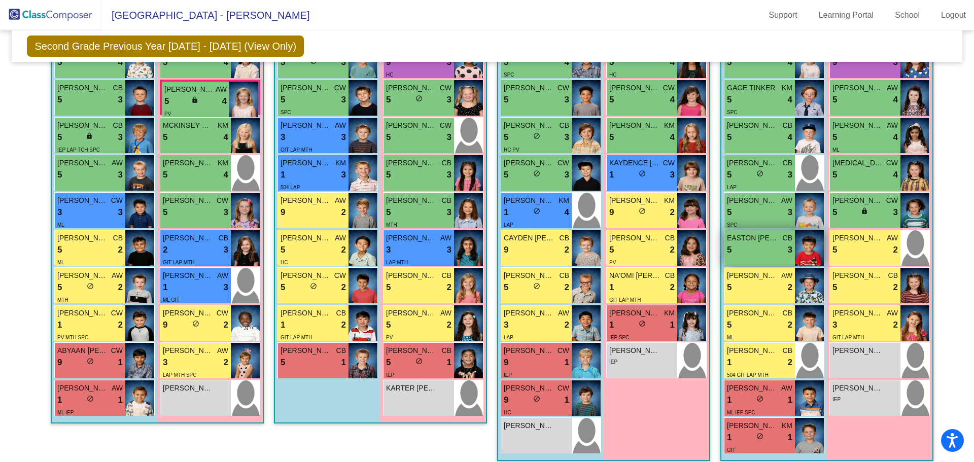
scroll to position [346, 0]
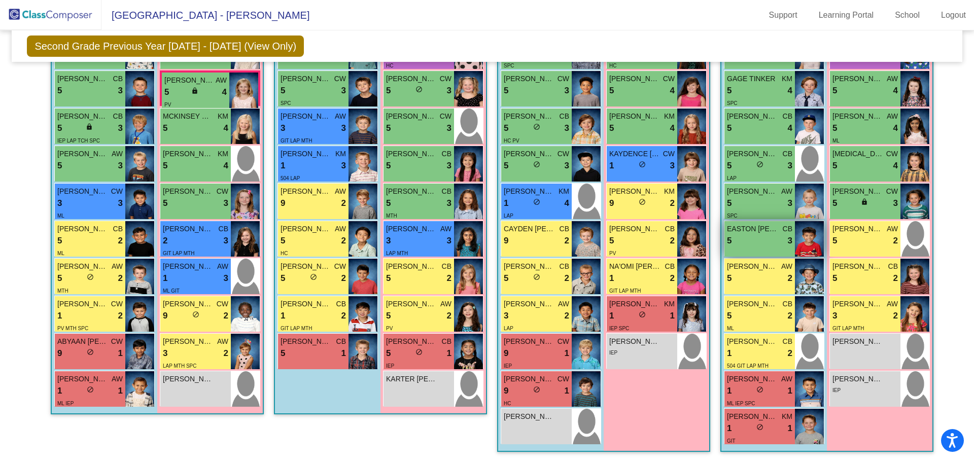
click at [808, 231] on img at bounding box center [809, 239] width 29 height 36
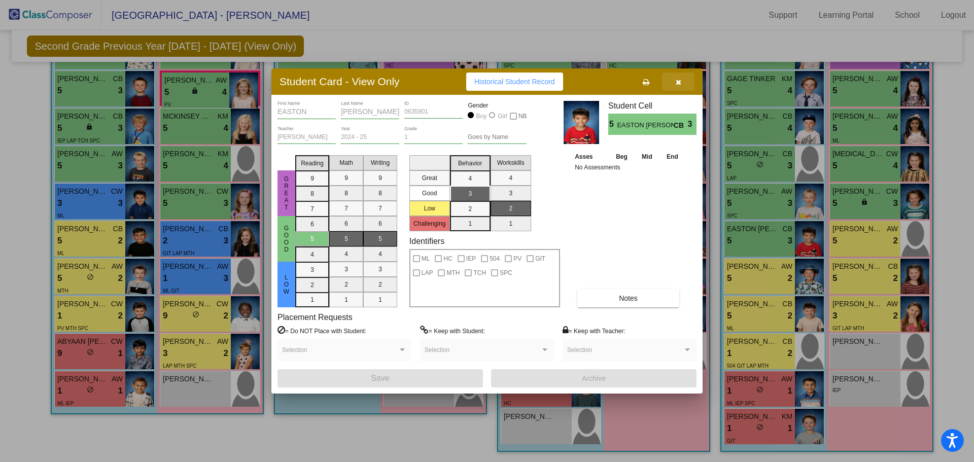
click at [680, 80] on icon "button" at bounding box center [679, 82] width 6 height 7
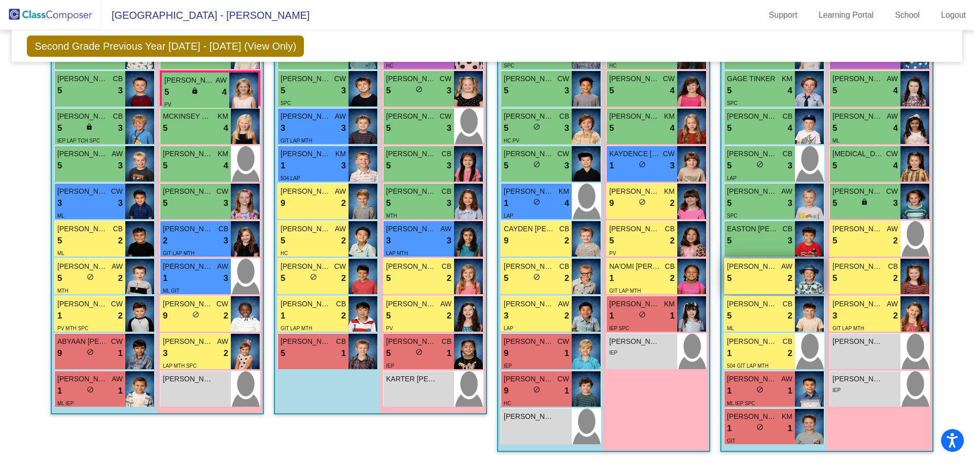
click at [811, 279] on img at bounding box center [809, 277] width 29 height 36
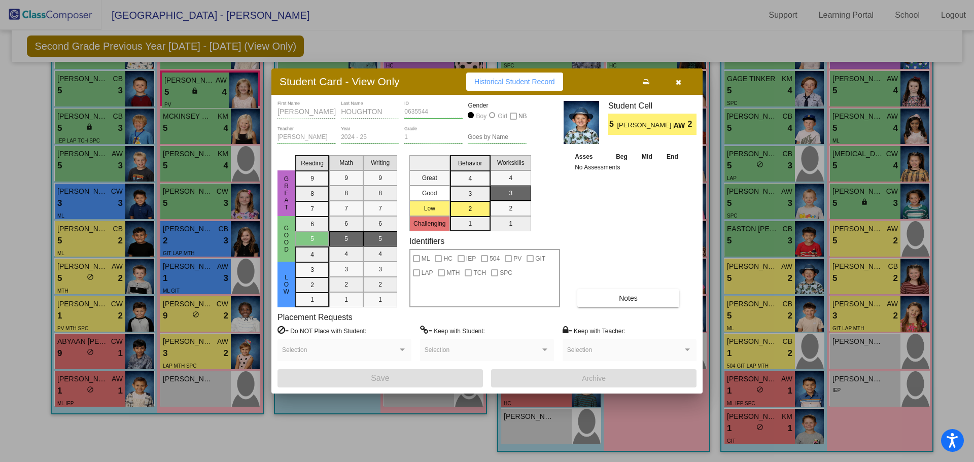
click at [678, 81] on icon "button" at bounding box center [679, 82] width 6 height 7
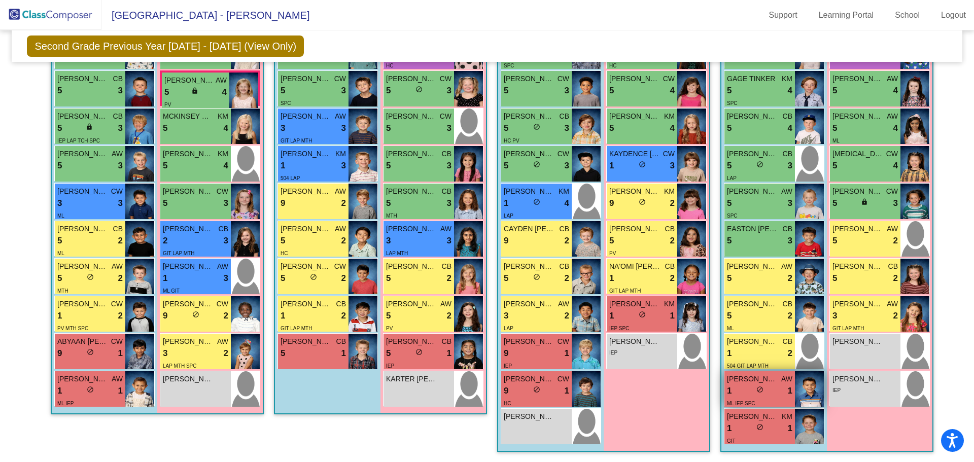
click at [806, 394] on img at bounding box center [809, 389] width 29 height 36
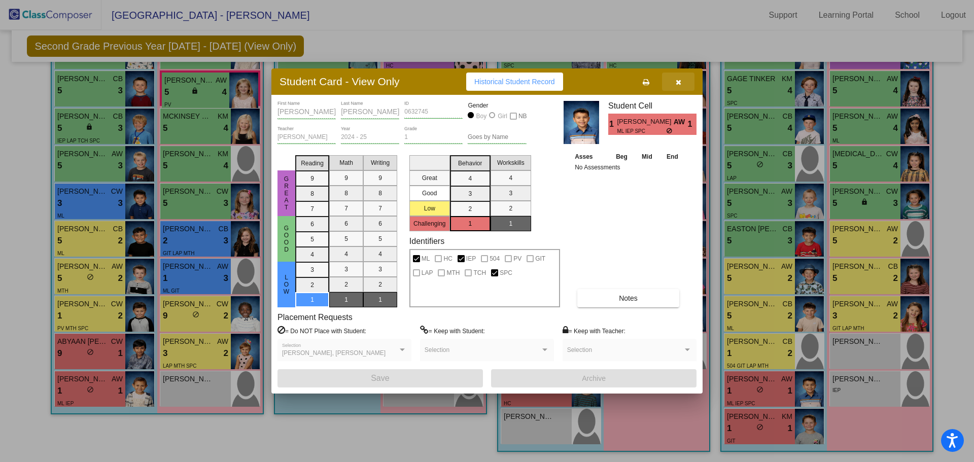
click at [676, 82] on icon "button" at bounding box center [679, 82] width 6 height 7
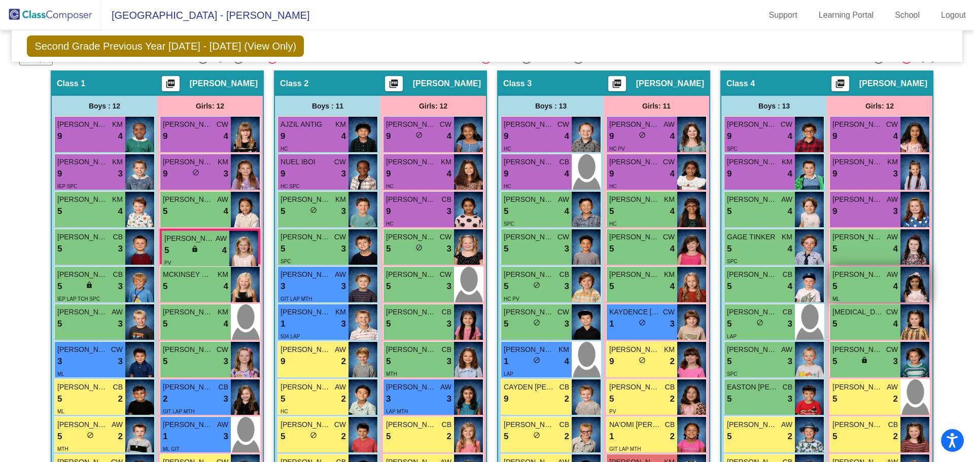
scroll to position [174, 0]
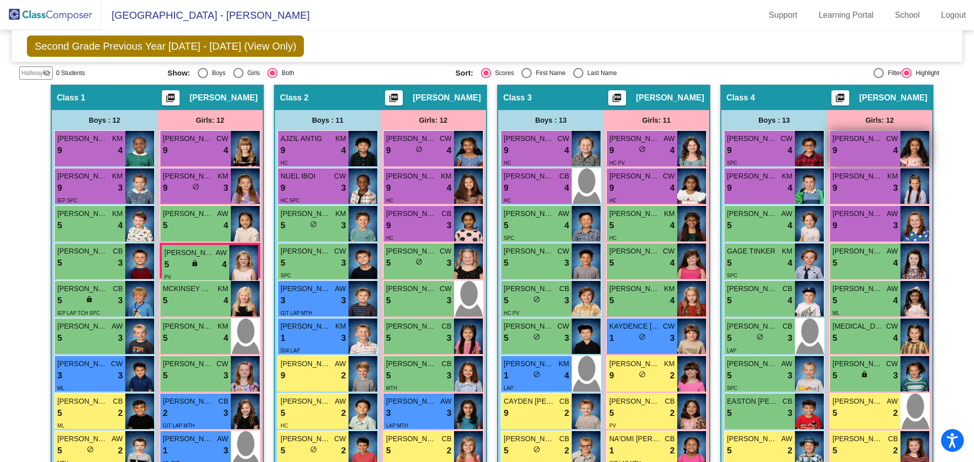
click at [917, 156] on img at bounding box center [915, 149] width 29 height 36
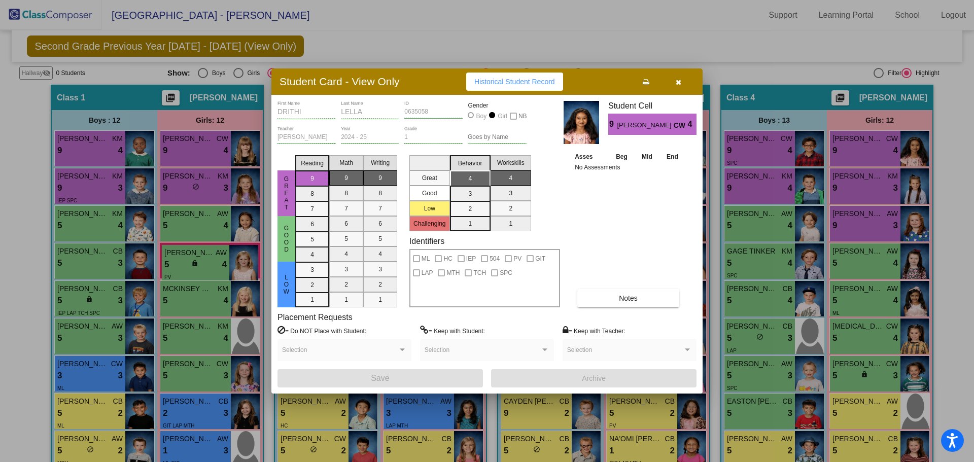
click at [677, 81] on icon "button" at bounding box center [679, 82] width 6 height 7
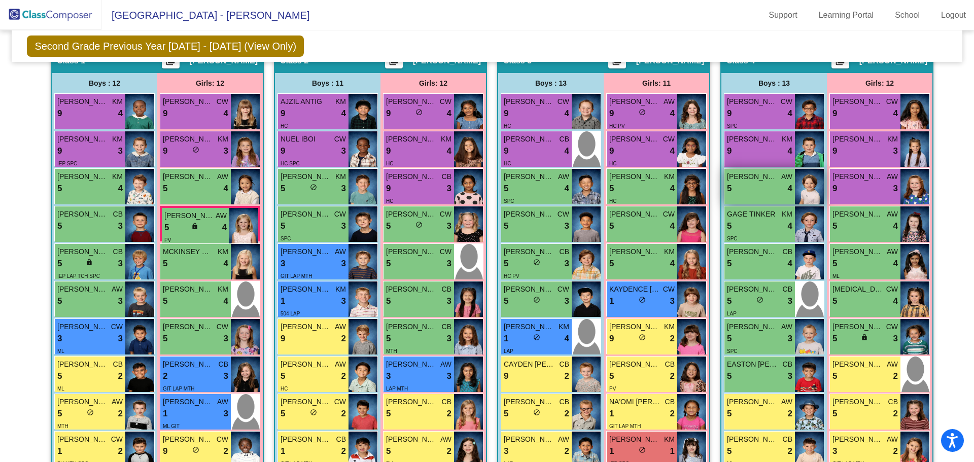
scroll to position [211, 0]
click at [914, 186] on img at bounding box center [915, 186] width 29 height 36
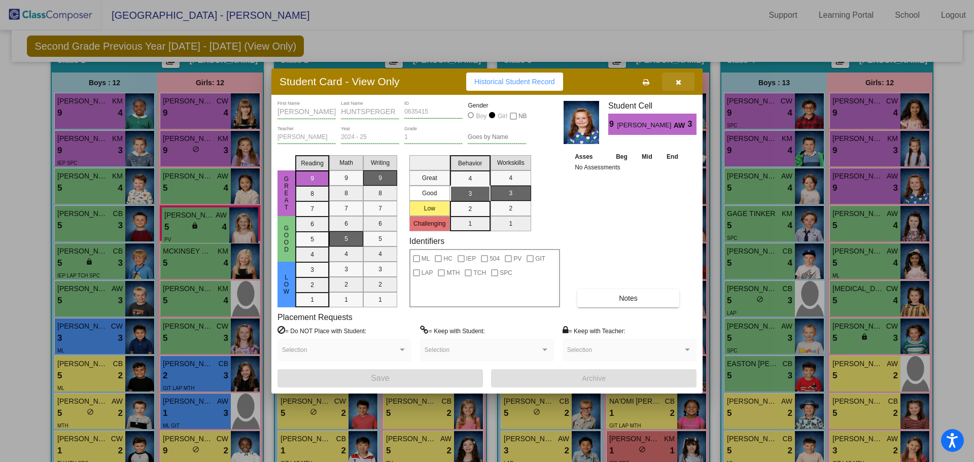
click at [674, 79] on button "button" at bounding box center [678, 82] width 32 height 18
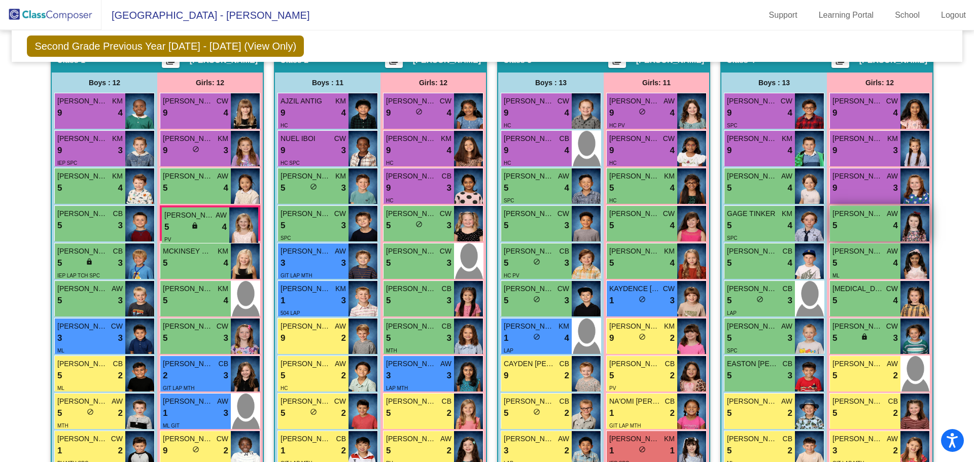
click at [908, 225] on img at bounding box center [915, 224] width 29 height 36
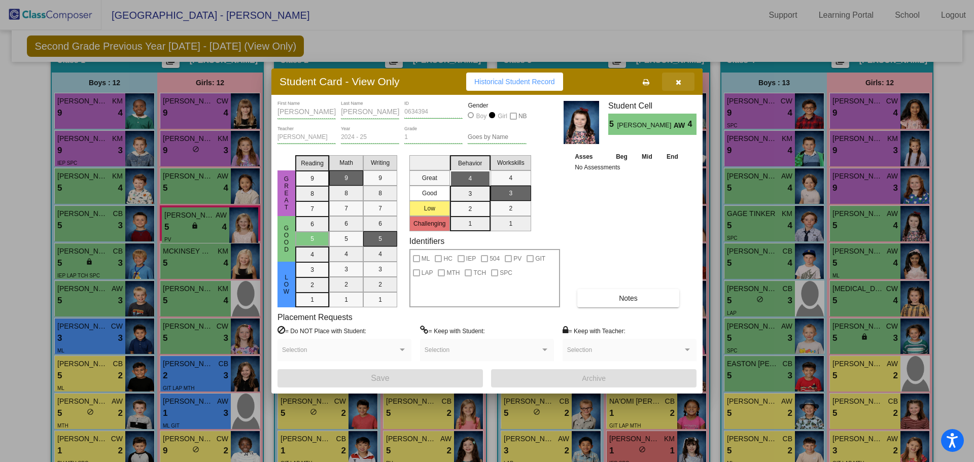
click at [682, 83] on button "button" at bounding box center [678, 82] width 32 height 18
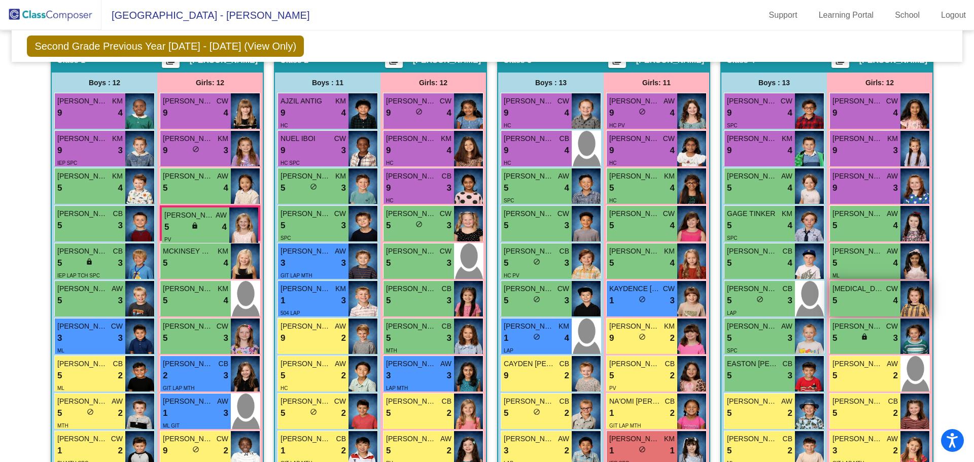
click at [914, 301] on img at bounding box center [915, 299] width 29 height 36
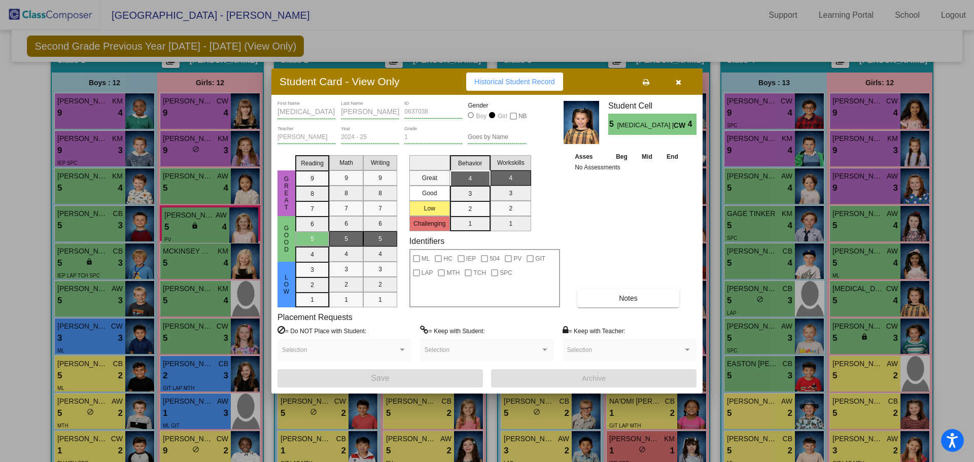
click at [680, 84] on icon "button" at bounding box center [679, 82] width 6 height 7
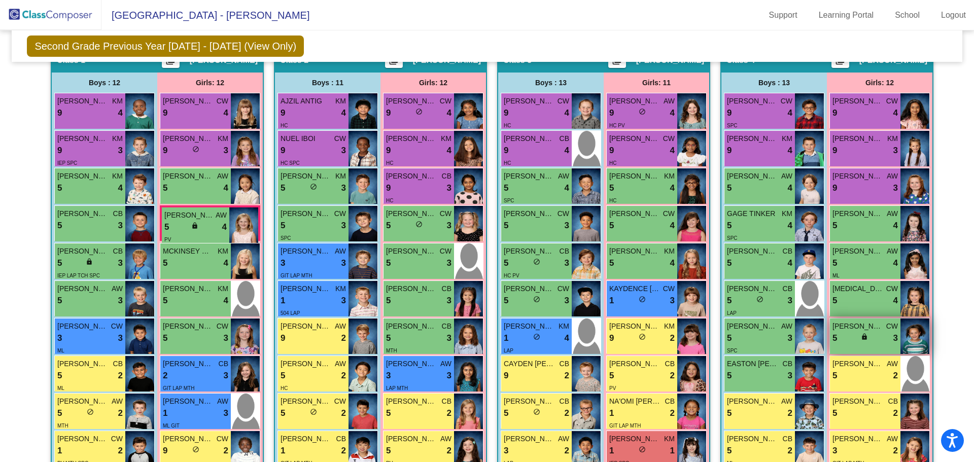
click at [918, 331] on img at bounding box center [915, 337] width 29 height 36
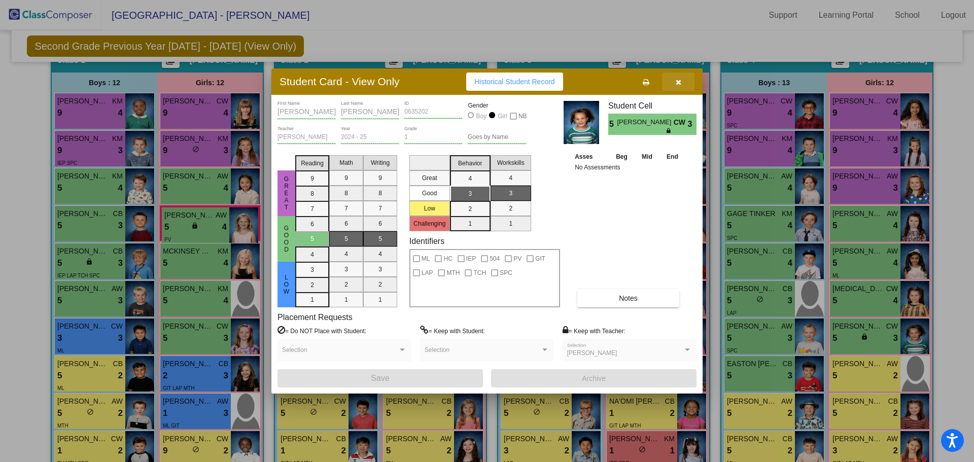
click at [677, 80] on icon "button" at bounding box center [679, 82] width 6 height 7
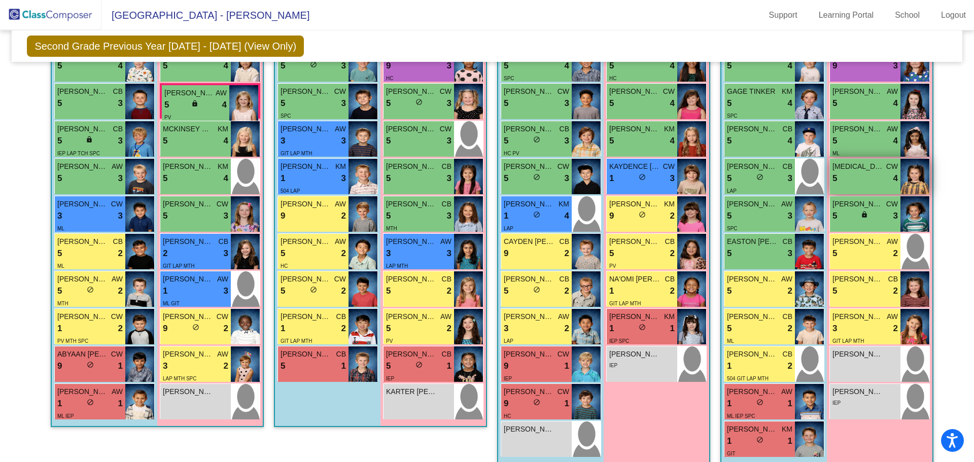
scroll to position [346, 0]
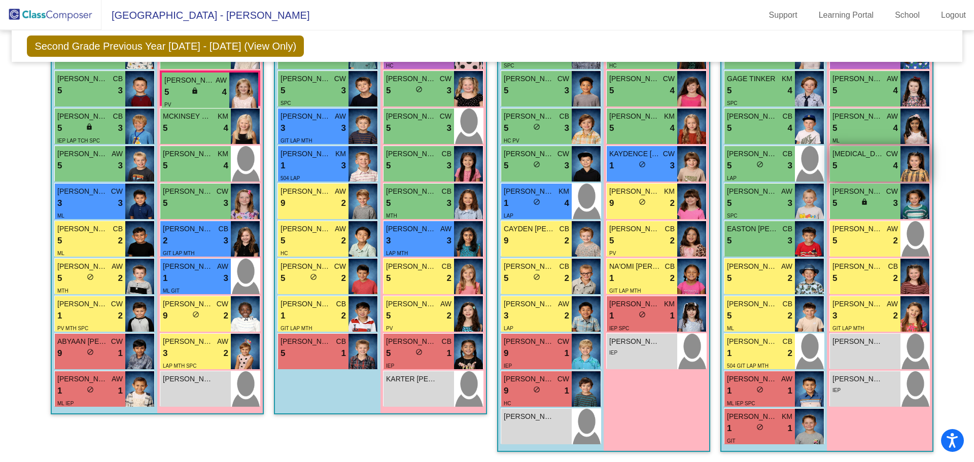
click at [915, 313] on img at bounding box center [915, 314] width 29 height 36
